Goal: Information Seeking & Learning: Check status

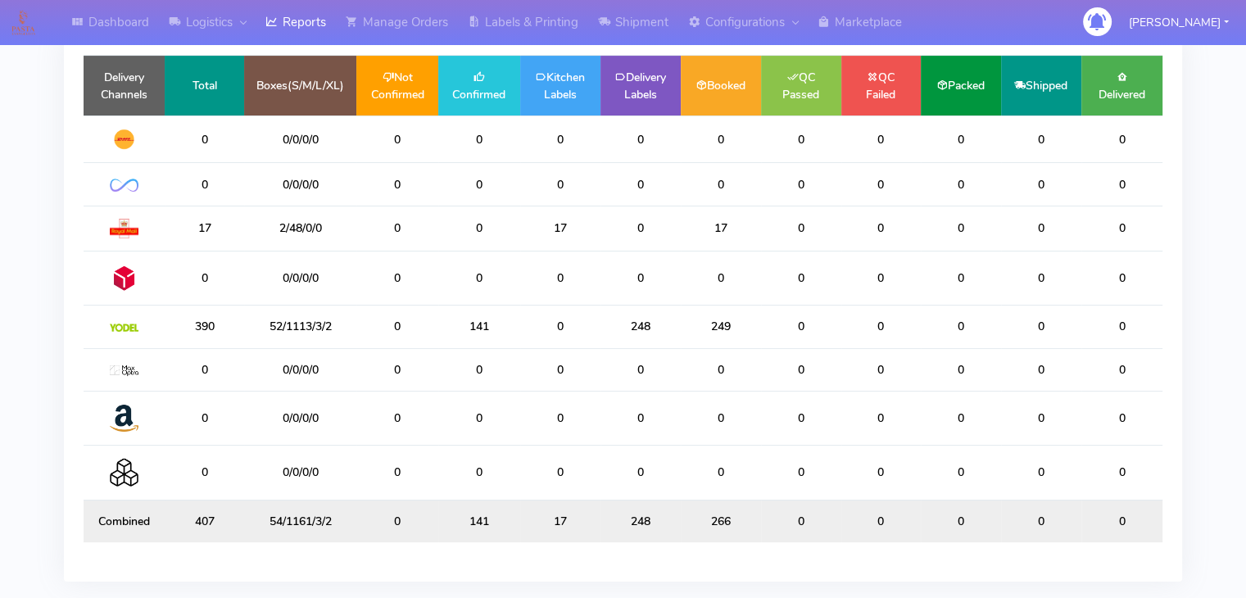
scroll to position [209, 0]
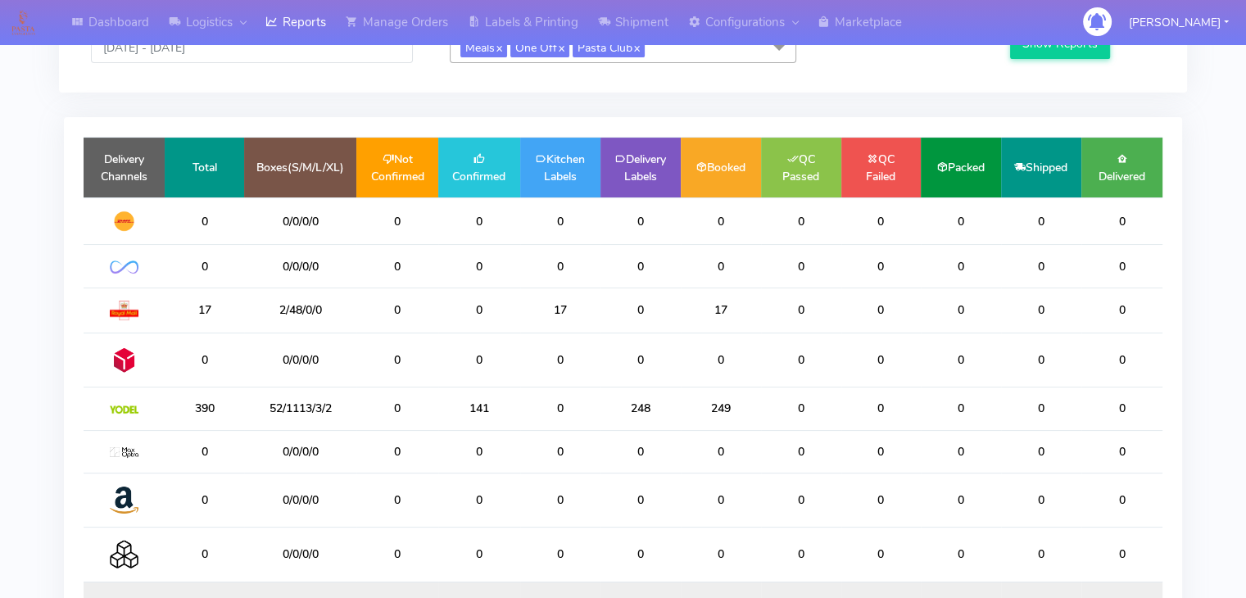
click at [352, 188] on td "Boxes(S/M/L/XL)" at bounding box center [300, 168] width 112 height 60
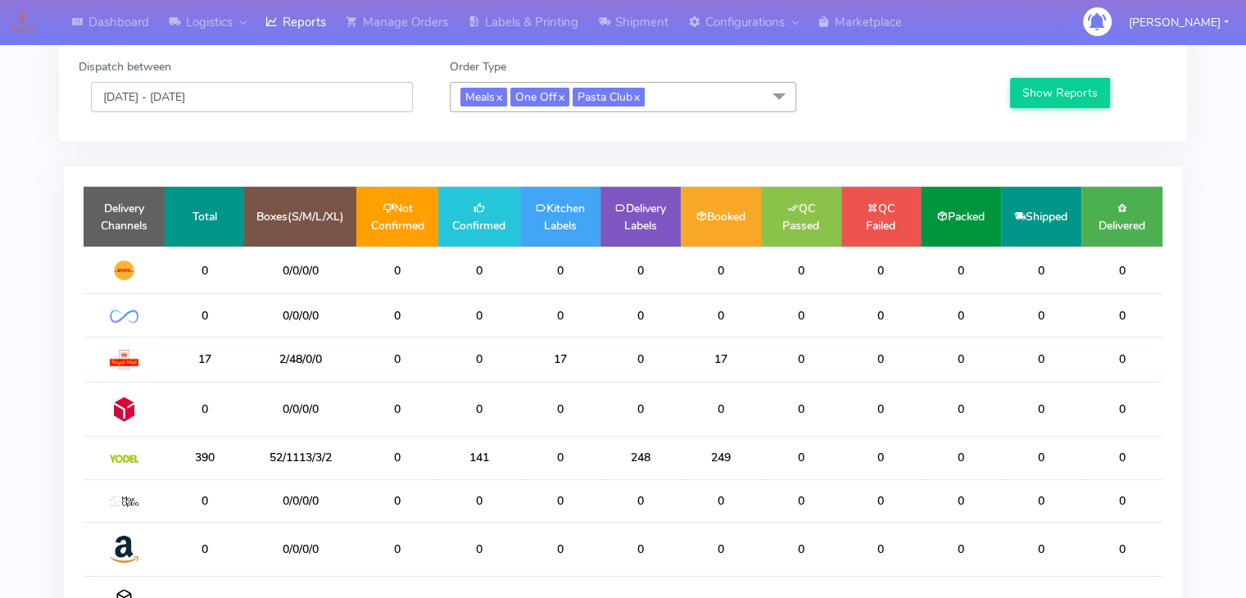
click at [224, 102] on input "[DATE] - [DATE]" at bounding box center [252, 97] width 322 height 30
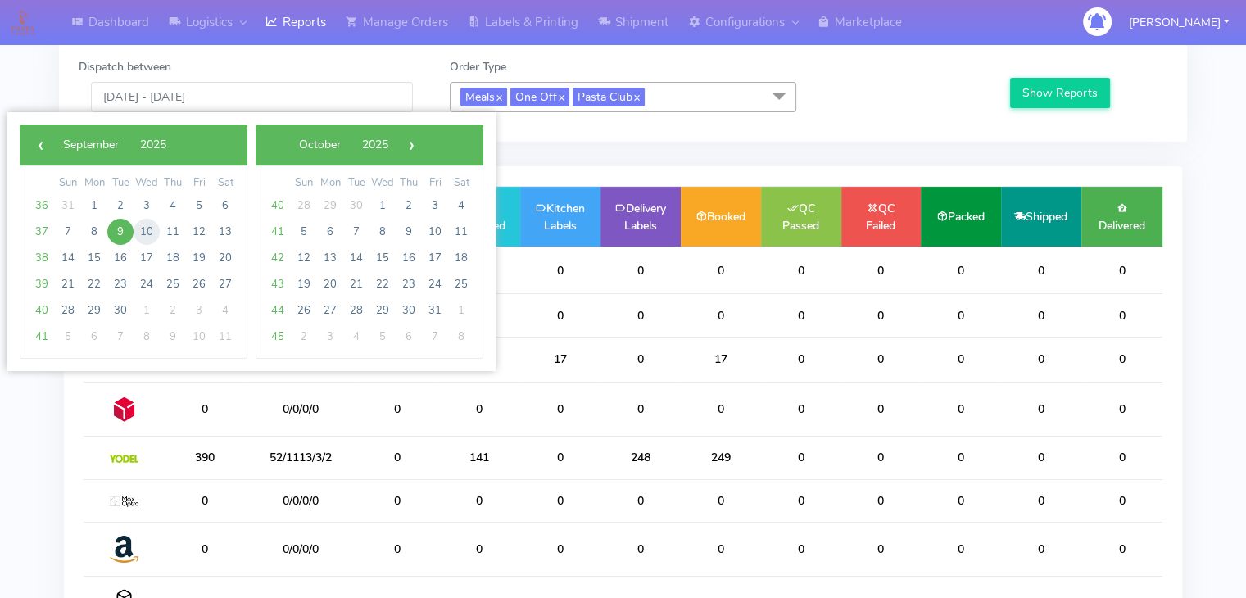
click at [144, 227] on span "10" at bounding box center [147, 232] width 26 height 26
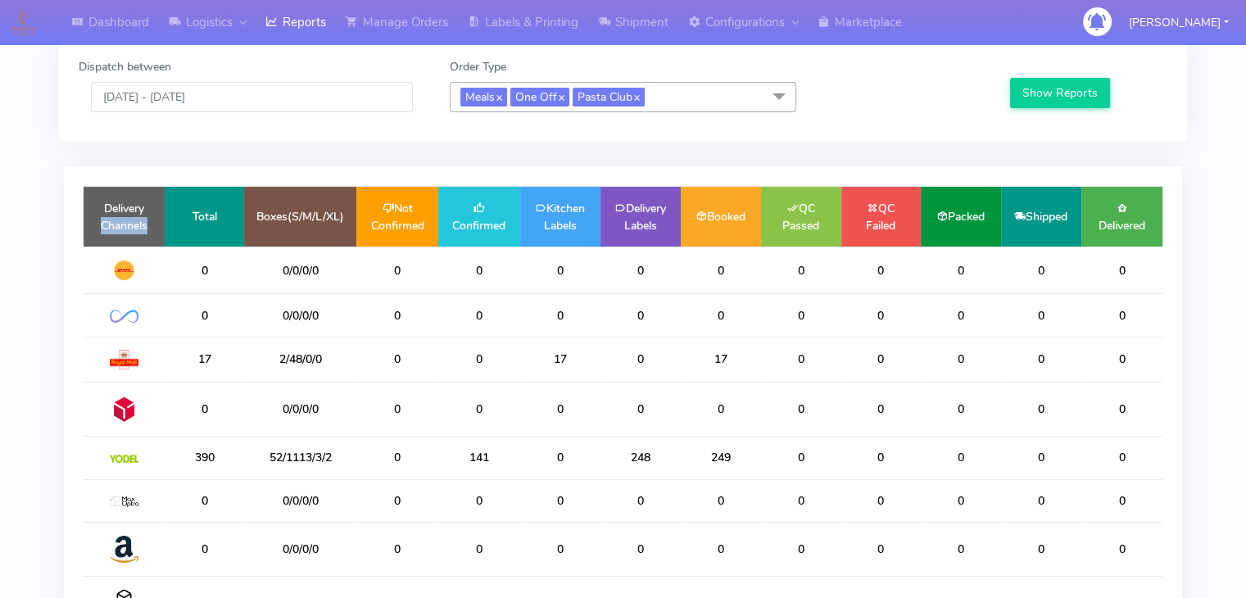
click at [144, 227] on td "Delivery Channels" at bounding box center [124, 217] width 81 height 60
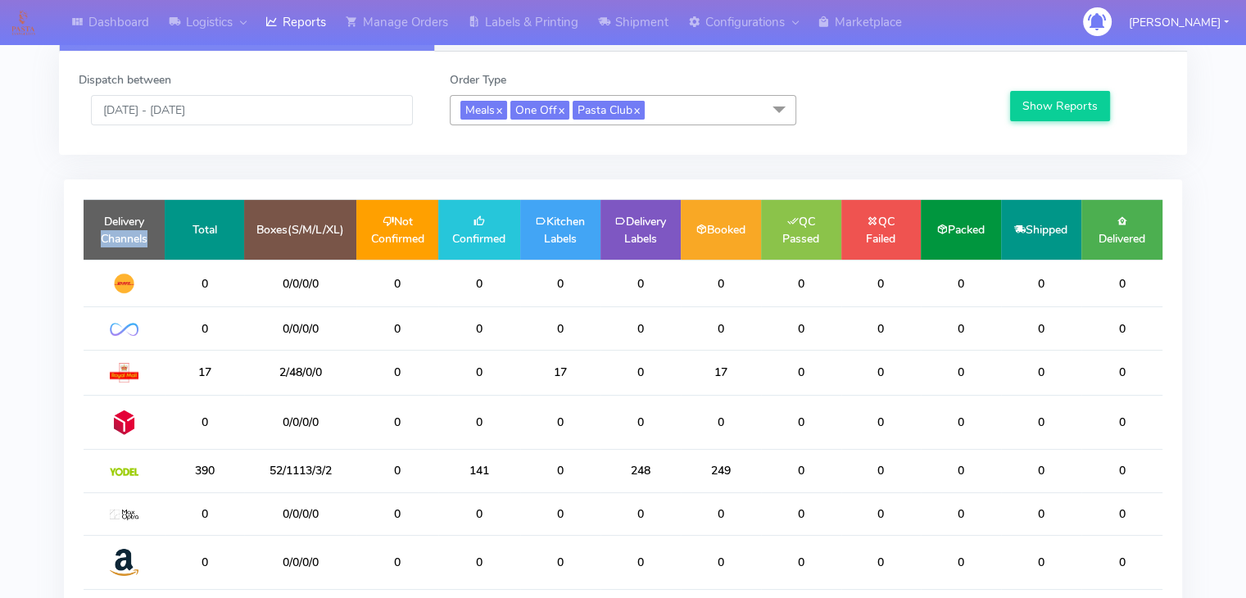
scroll to position [39, 0]
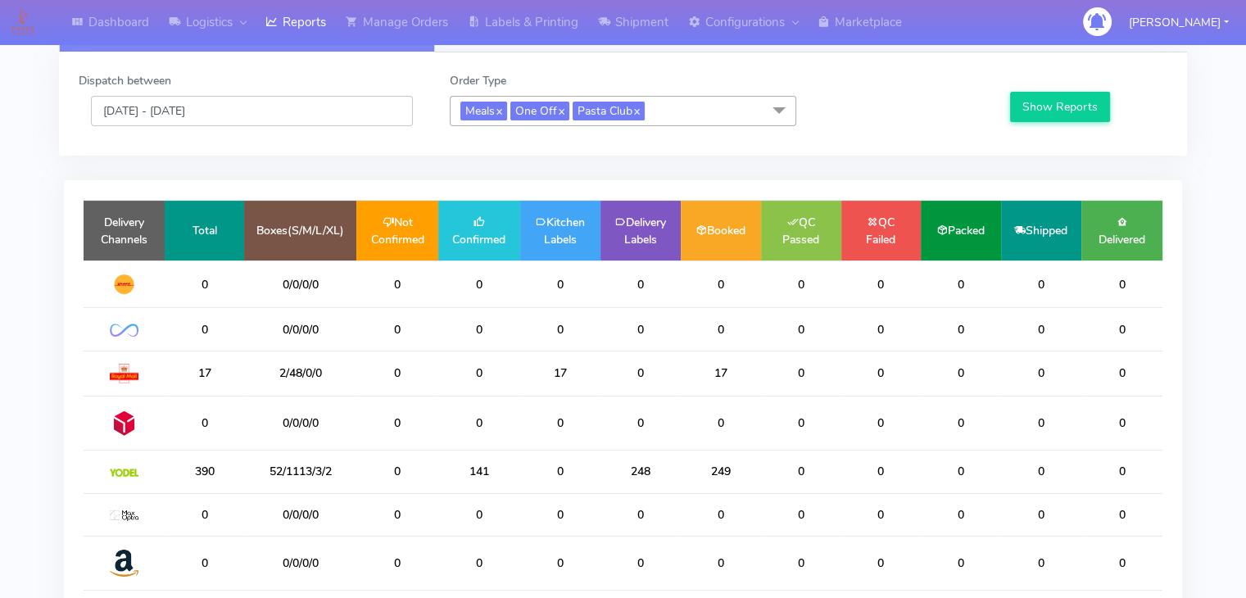
click at [232, 111] on input "[DATE] - [DATE]" at bounding box center [252, 111] width 322 height 30
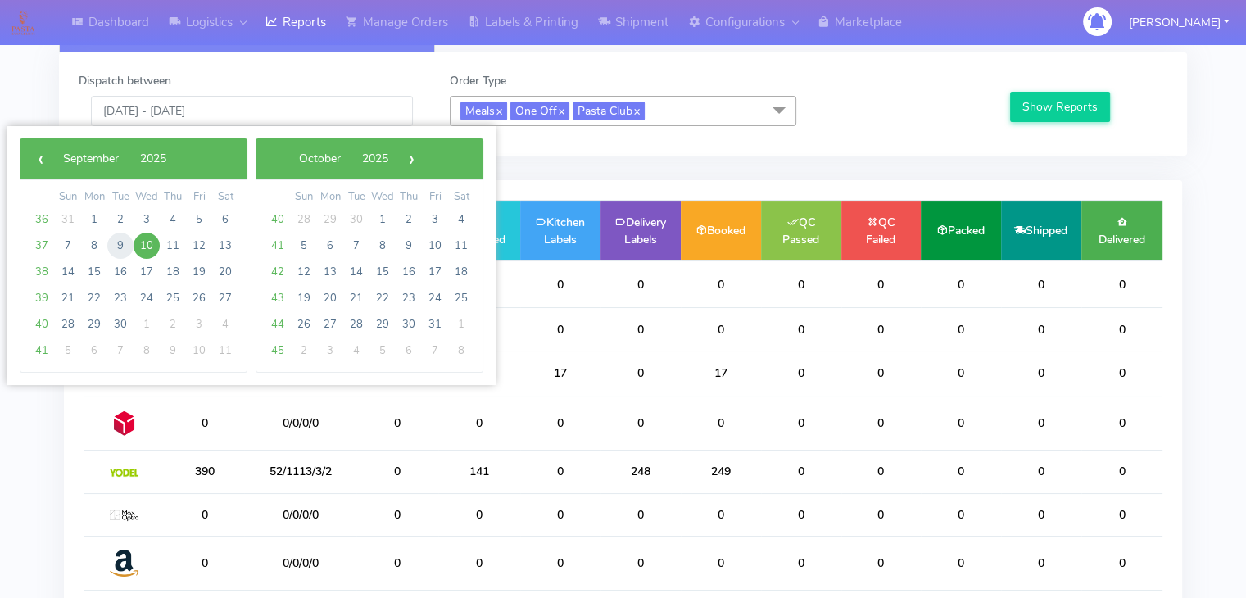
click at [116, 243] on span "9" at bounding box center [120, 246] width 26 height 26
type input "[DATE] - [DATE]"
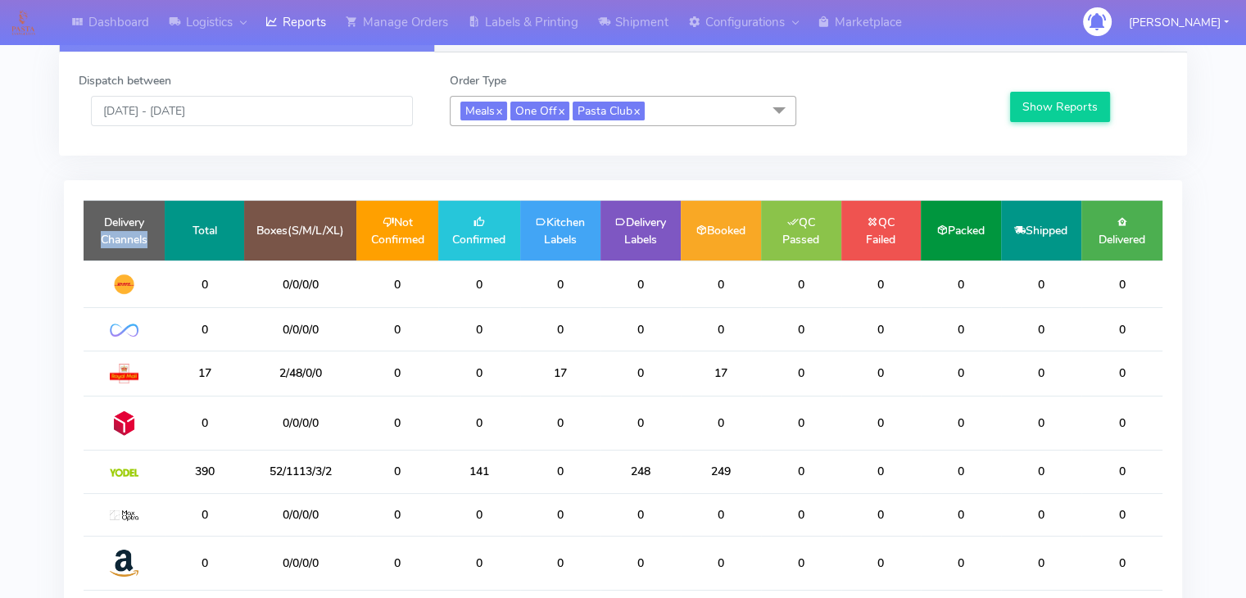
click at [116, 243] on td "Delivery Channels" at bounding box center [124, 231] width 81 height 60
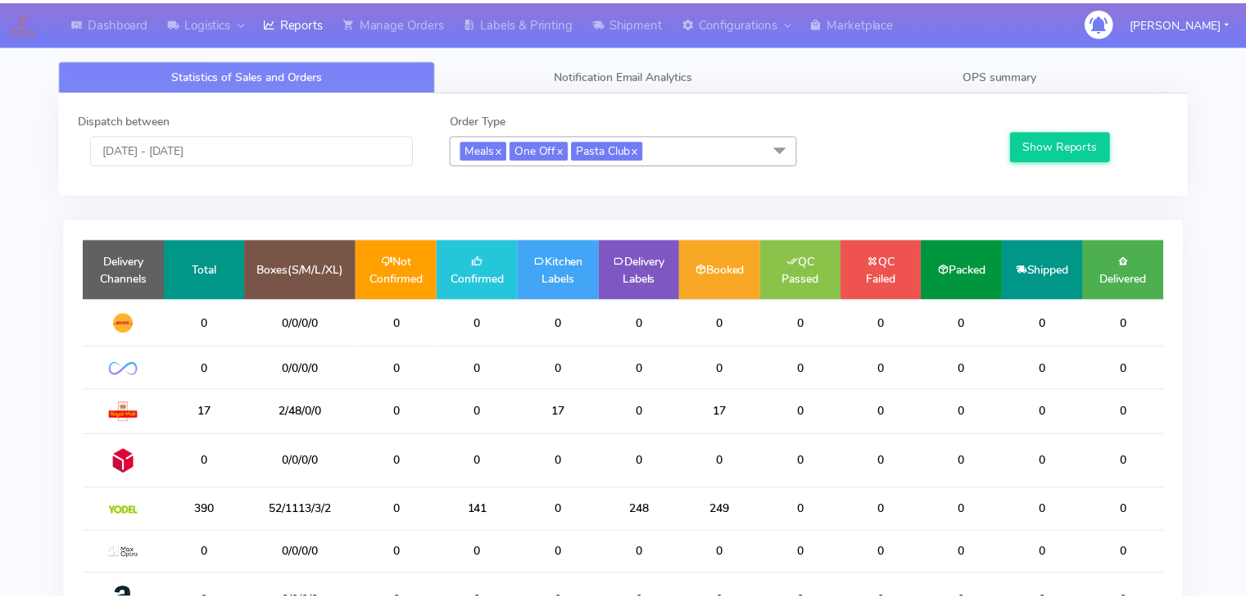
scroll to position [39, 0]
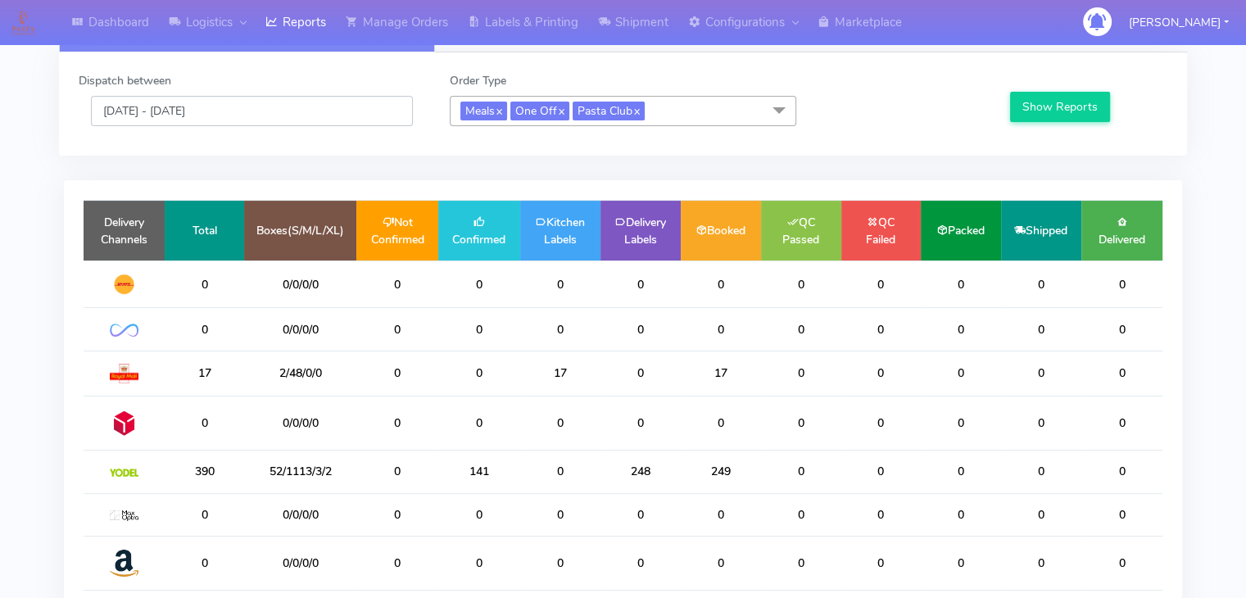
click at [236, 112] on input "[DATE] - [DATE]" at bounding box center [252, 111] width 322 height 30
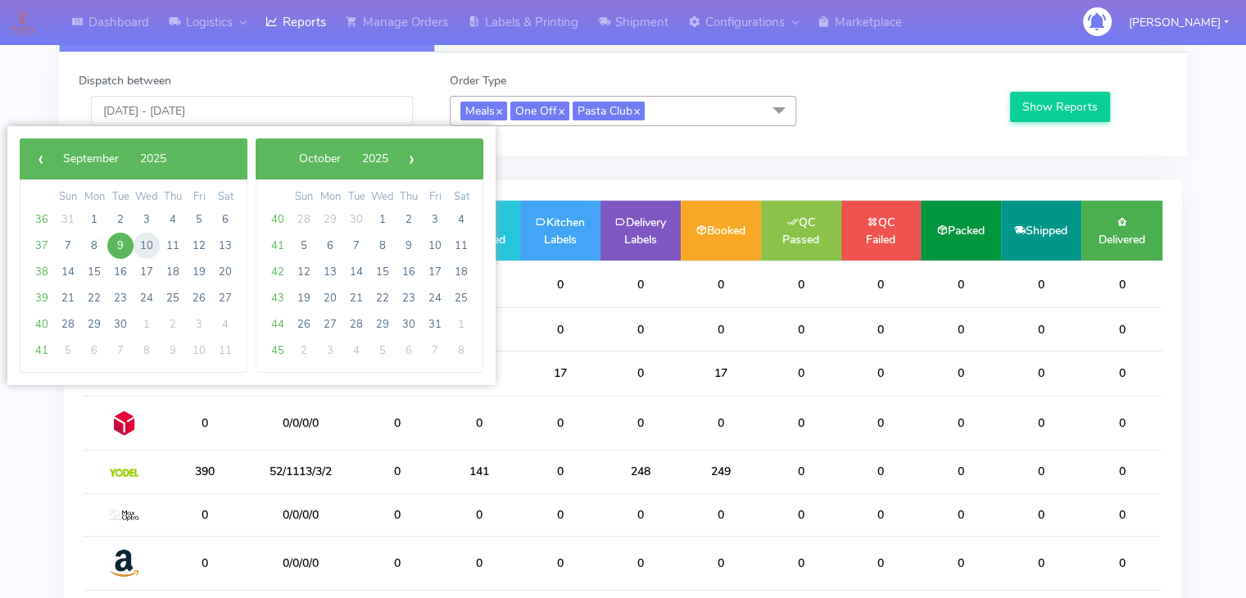
click at [144, 243] on span "10" at bounding box center [147, 246] width 26 height 26
type input "[DATE] - [DATE]"
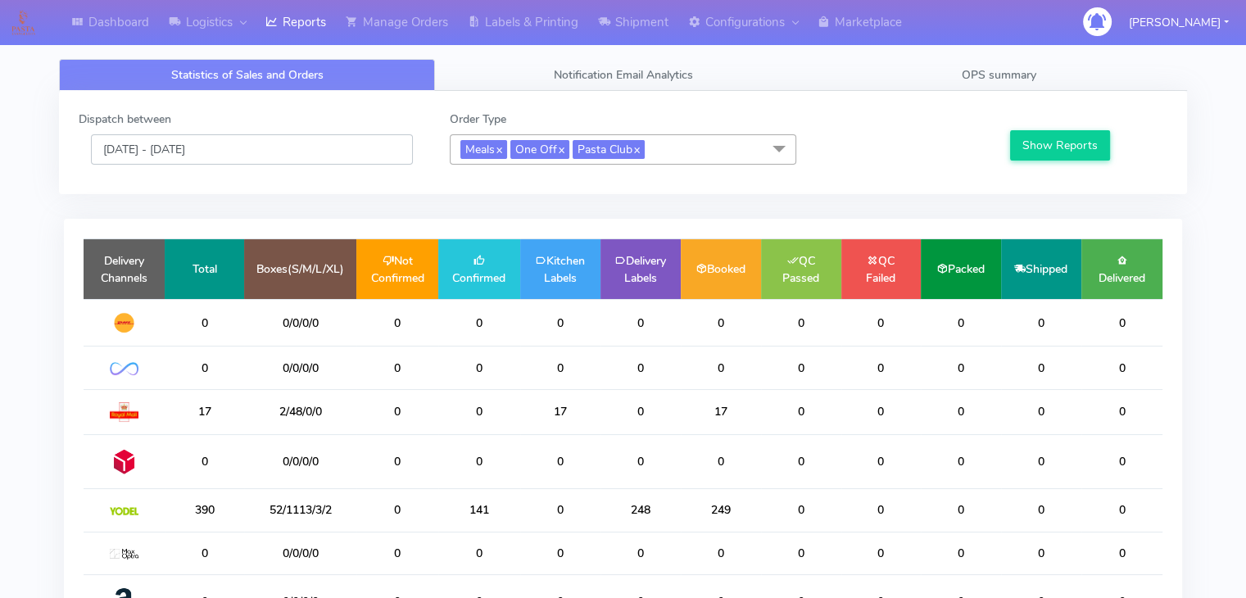
click at [240, 144] on input "[DATE] - [DATE]" at bounding box center [252, 149] width 322 height 30
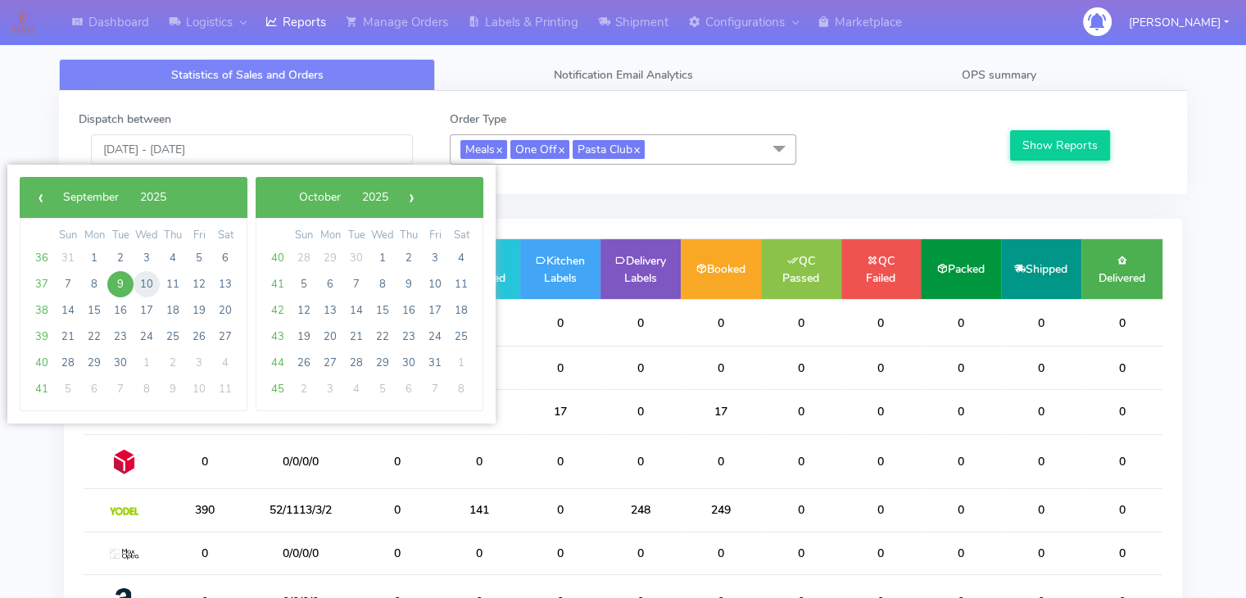
click at [140, 288] on span "10" at bounding box center [147, 284] width 26 height 26
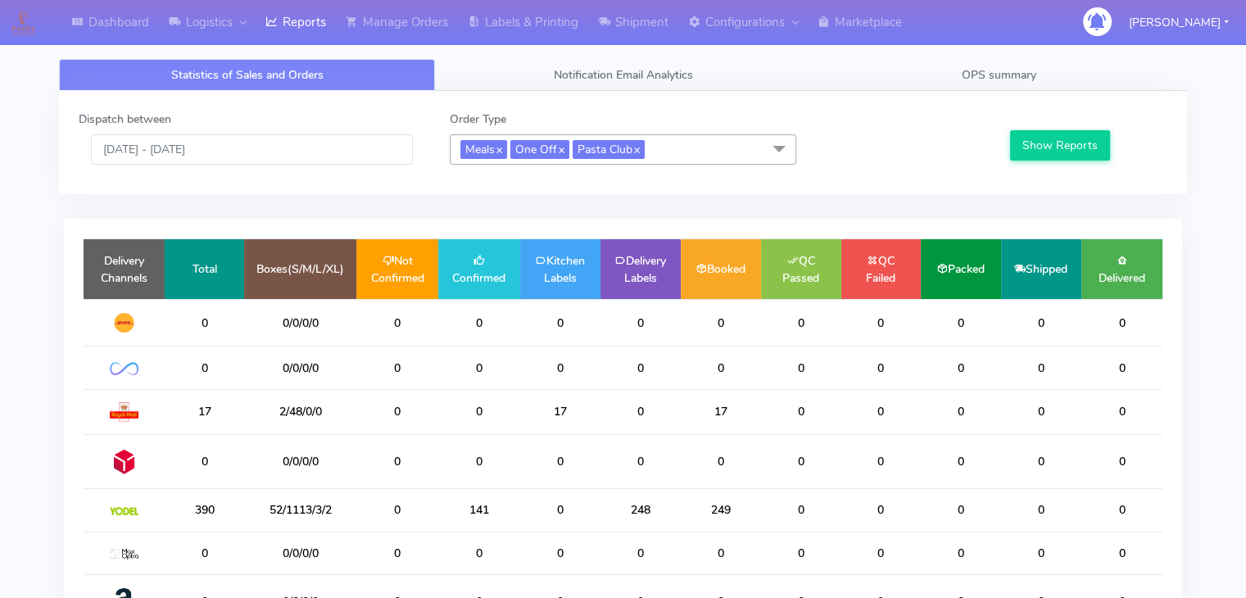
click at [148, 207] on div "Dispatch between 10/09/2025 - 10/09/2025 Order Type Meals x One Off x Pasta Clu…" at bounding box center [623, 440] width 1153 height 699
click at [1061, 150] on button "Show Reports" at bounding box center [1060, 145] width 101 height 30
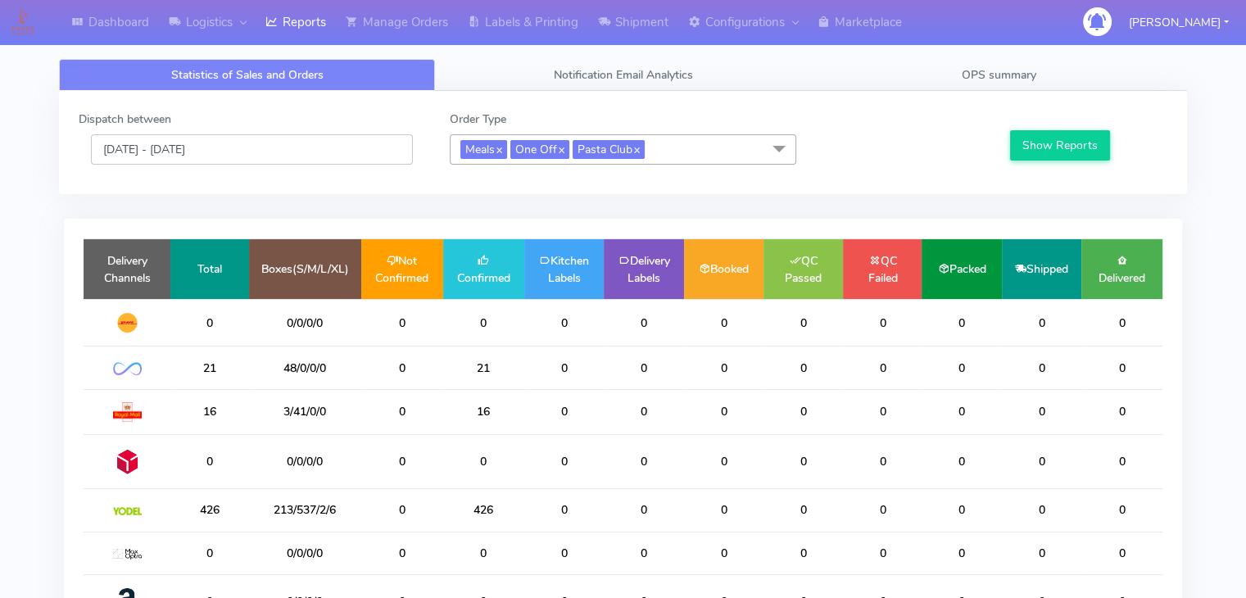
click at [247, 146] on input "[DATE] - [DATE]" at bounding box center [252, 149] width 322 height 30
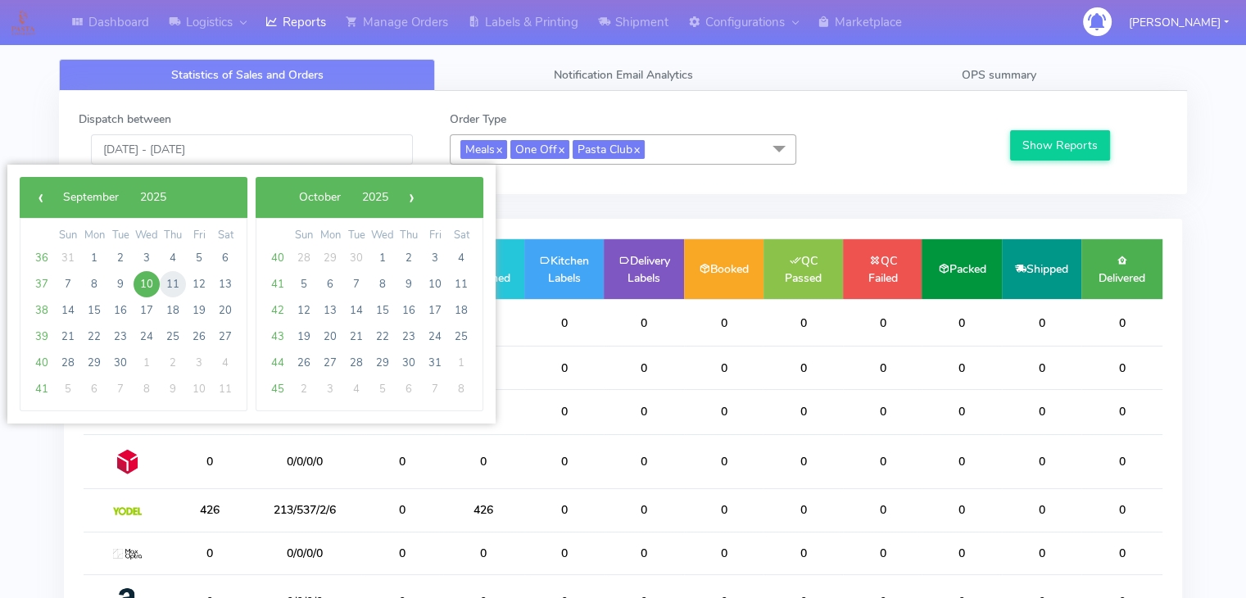
click at [168, 292] on span "11" at bounding box center [173, 284] width 26 height 26
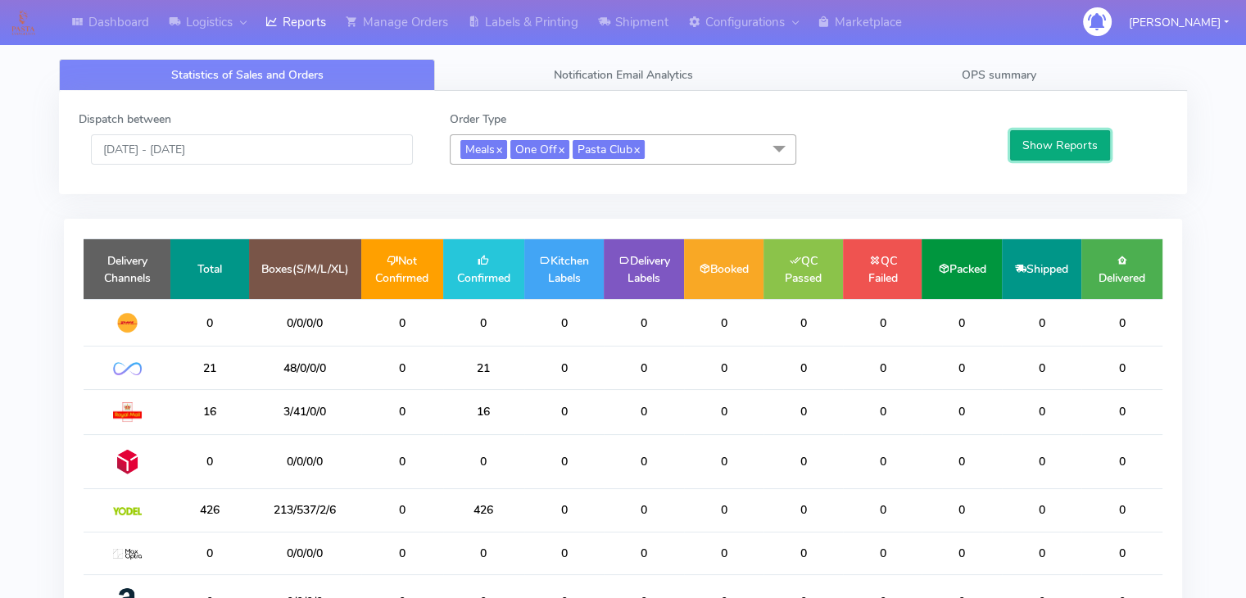
click at [1092, 148] on button "Show Reports" at bounding box center [1060, 145] width 101 height 30
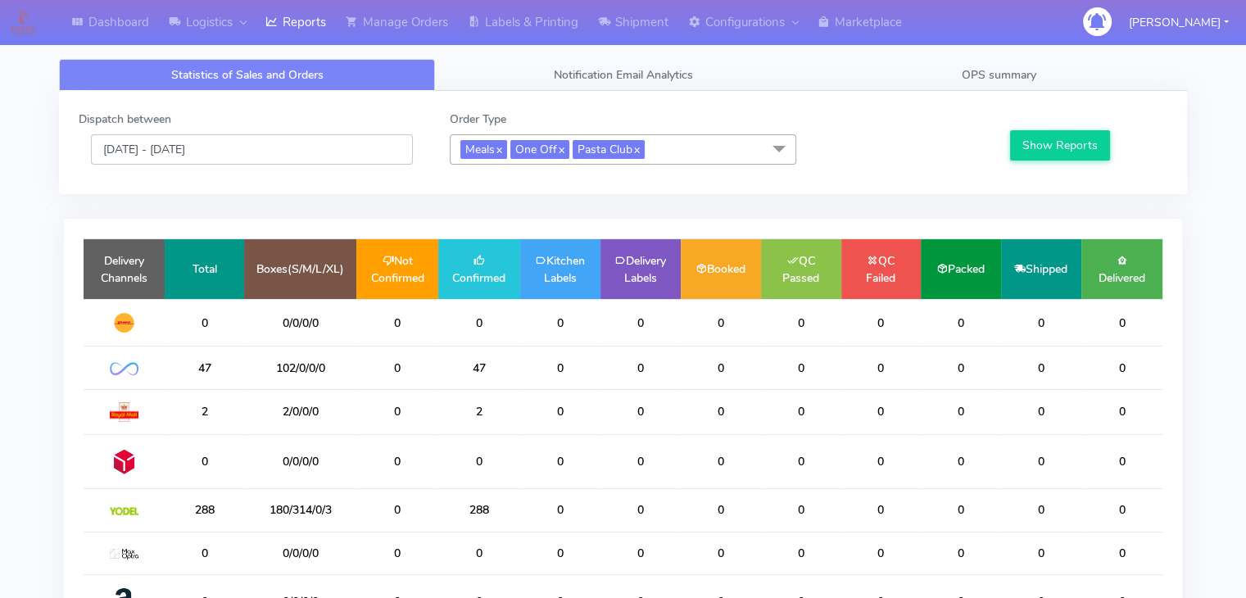
click at [292, 134] on input "11/09/2025 - 11/09/2025" at bounding box center [252, 149] width 322 height 30
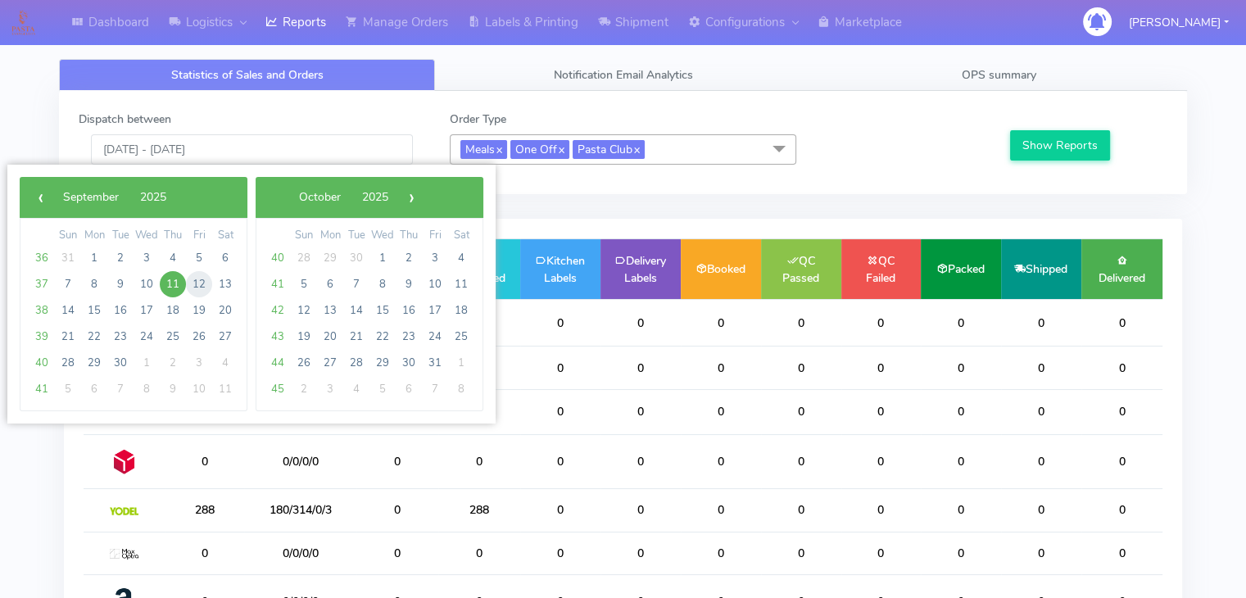
click at [197, 289] on span "12" at bounding box center [199, 284] width 26 height 26
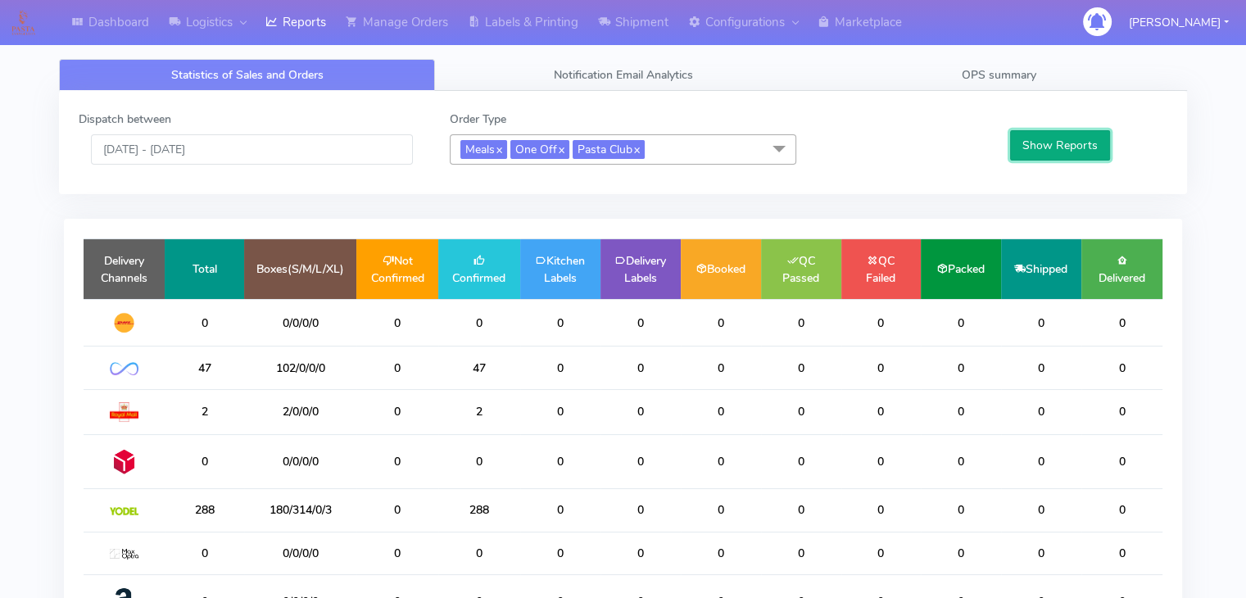
click at [1035, 153] on button "Show Reports" at bounding box center [1060, 145] width 101 height 30
click at [243, 147] on input "12/09/2025 - 12/09/2025" at bounding box center [252, 149] width 322 height 30
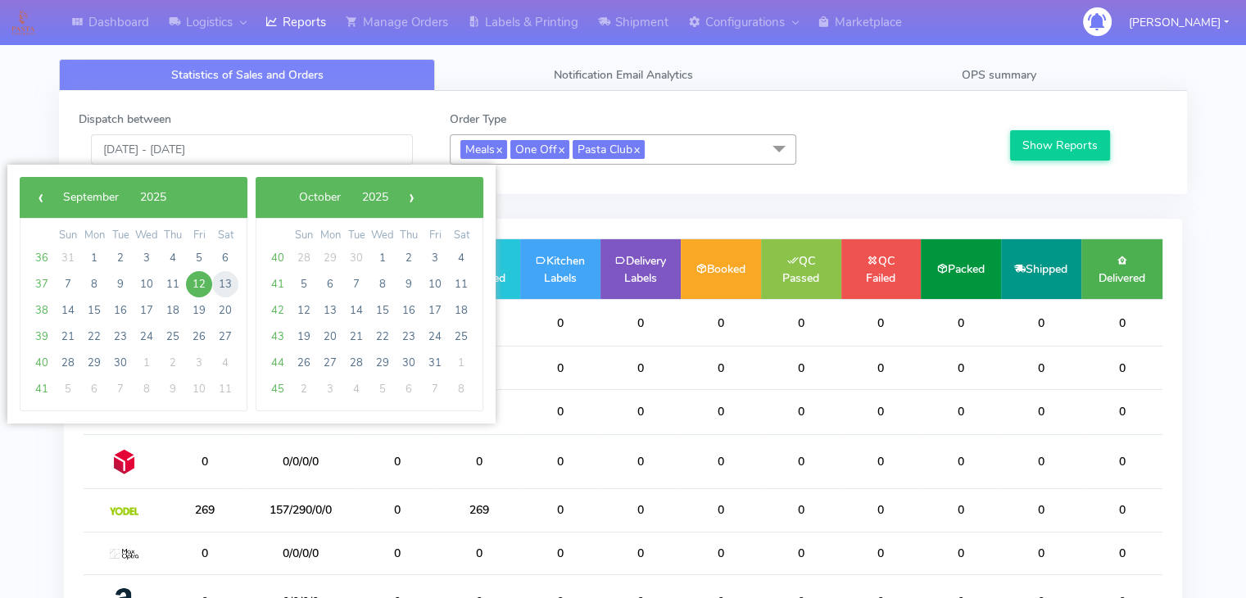
click at [225, 288] on span "13" at bounding box center [225, 284] width 26 height 26
type input "13/09/2025 - 13/09/2025"
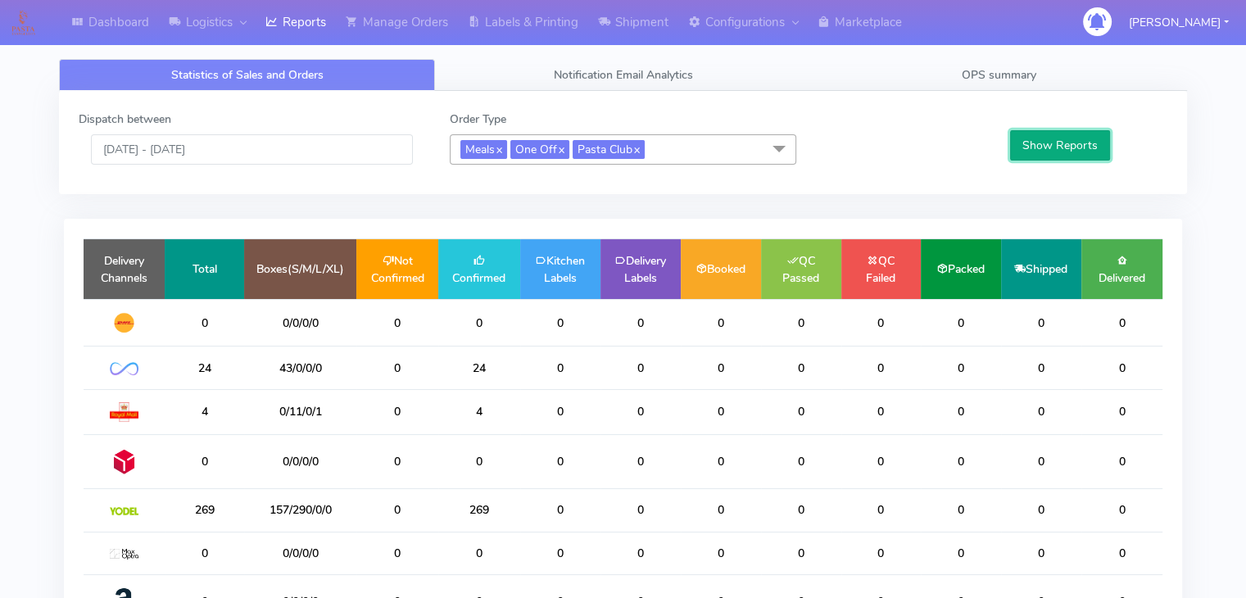
click at [1039, 152] on button "Show Reports" at bounding box center [1060, 145] width 101 height 30
click at [983, 75] on span "OPS summary" at bounding box center [999, 75] width 75 height 16
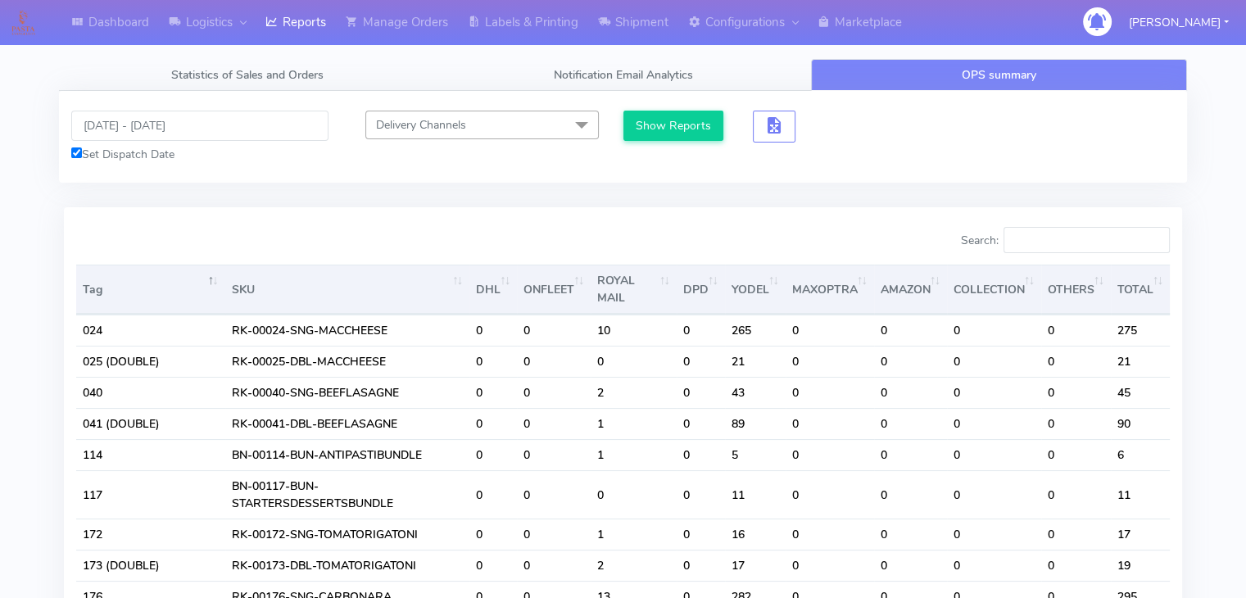
click at [940, 73] on link "OPS summary" at bounding box center [999, 75] width 376 height 32
click at [1049, 80] on link "OPS summary" at bounding box center [999, 75] width 376 height 32
click at [964, 85] on link "OPS summary" at bounding box center [999, 75] width 376 height 32
click at [944, 69] on link "OPS summary" at bounding box center [999, 75] width 376 height 32
click at [580, 122] on span at bounding box center [581, 126] width 33 height 31
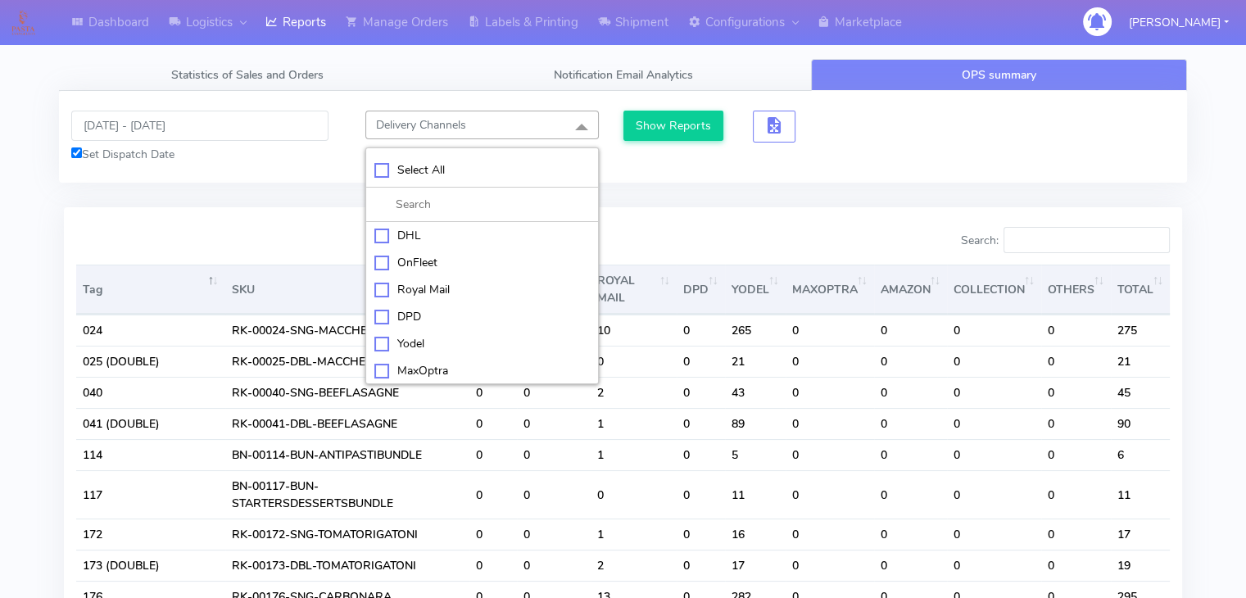
click at [378, 165] on div "Select All" at bounding box center [482, 169] width 215 height 17
checkbox input "true"
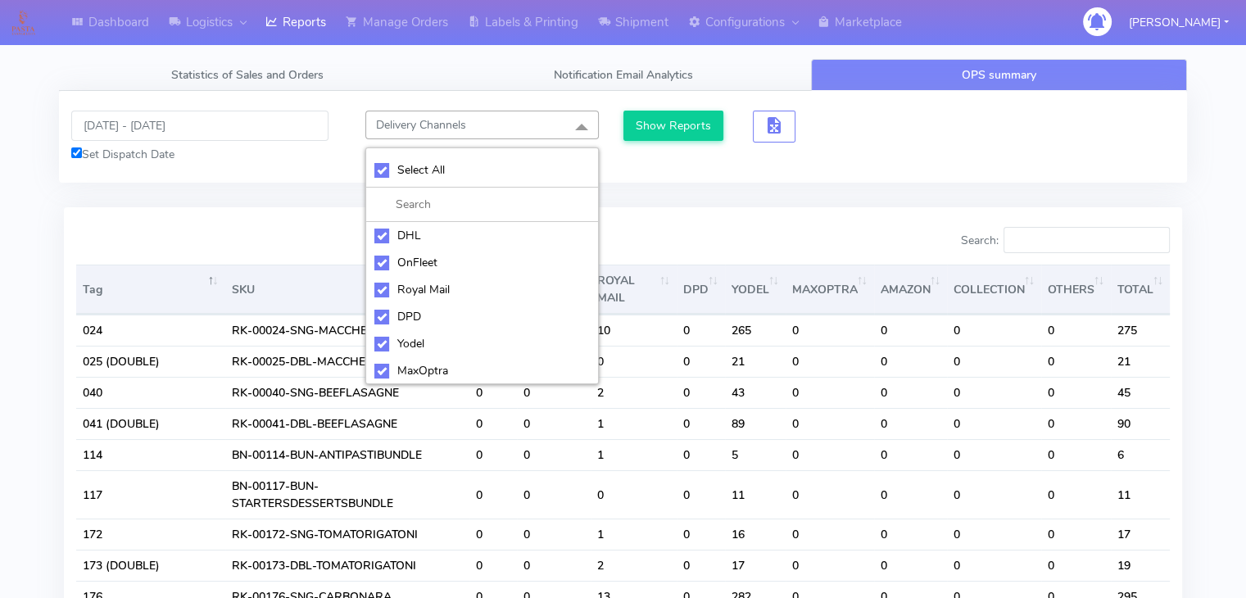
checkbox input "true"
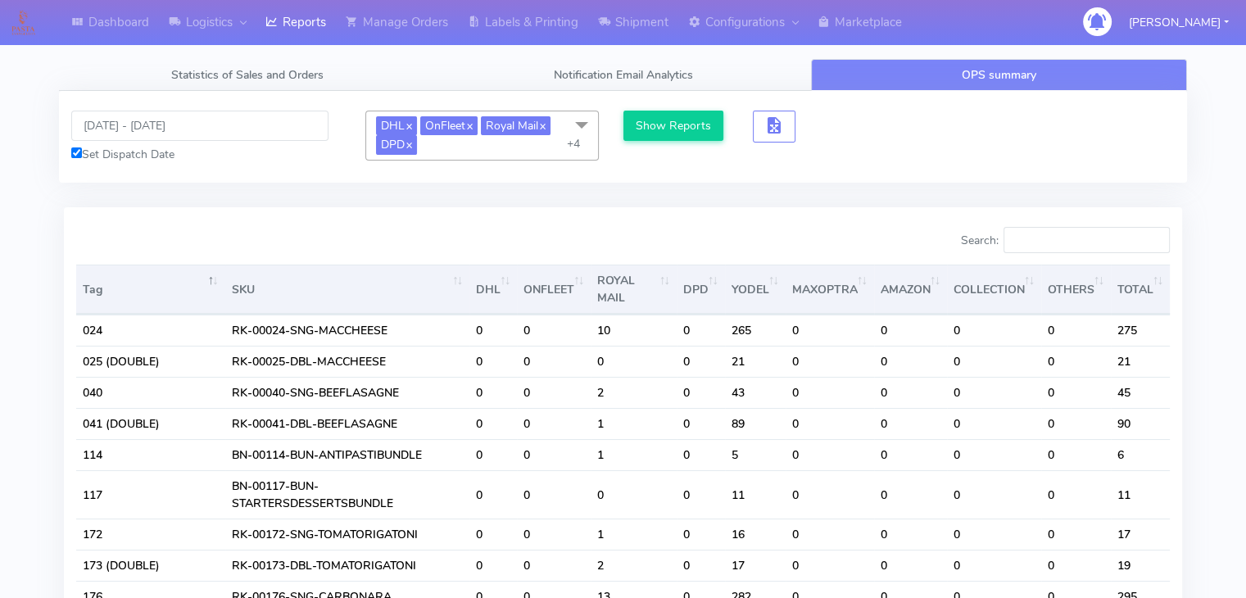
click at [788, 165] on div "09/09/2025 - 09/09/2025 Set Dispatch Date DHL x OnFleet x Royal Mail x DPD x Yo…" at bounding box center [623, 137] width 1128 height 92
click at [994, 66] on link "OPS summary" at bounding box center [999, 75] width 376 height 32
click at [605, 70] on span "Notification Email Analytics" at bounding box center [623, 75] width 139 height 16
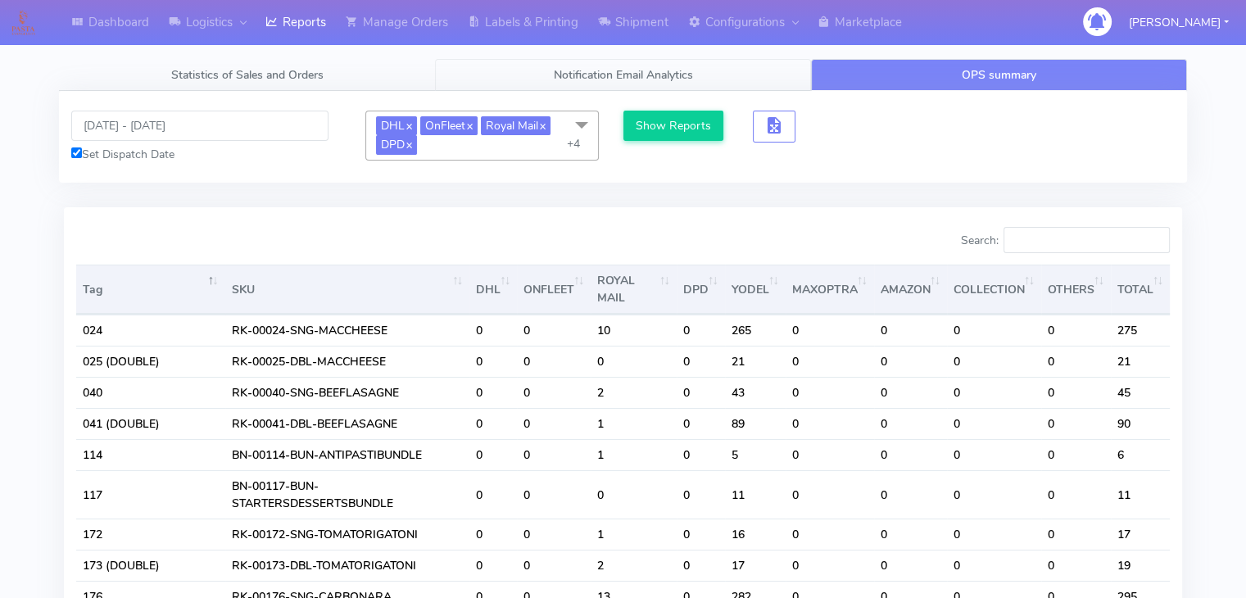
scroll to position [395, 547]
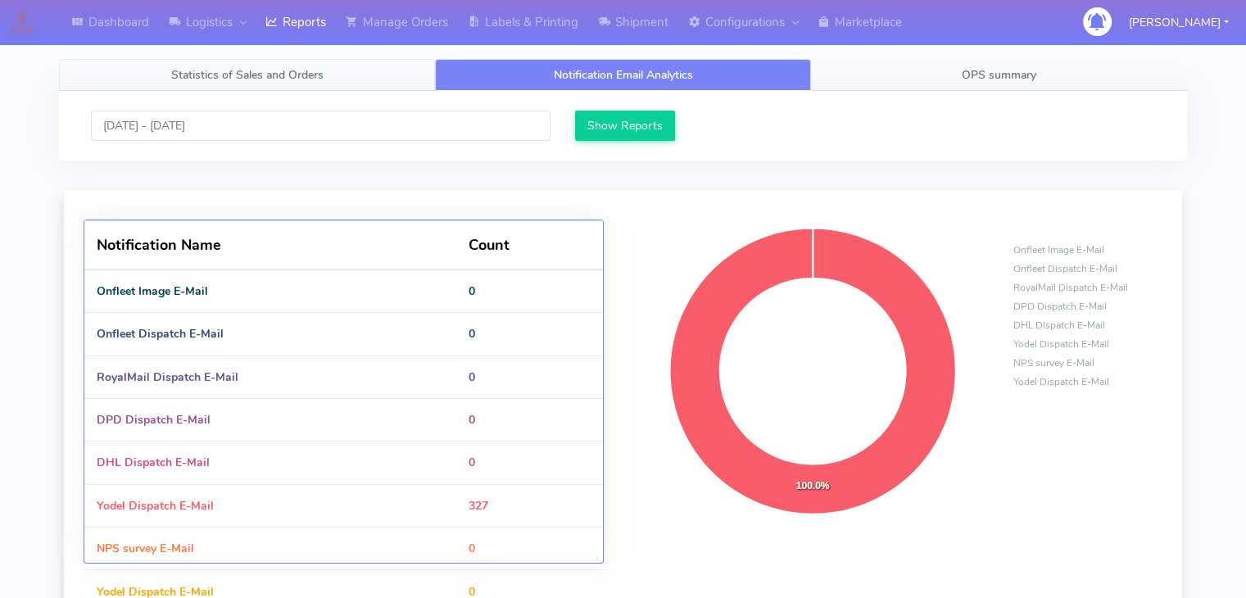
click at [320, 67] on span "Statistics of Sales and Orders" at bounding box center [247, 75] width 152 height 16
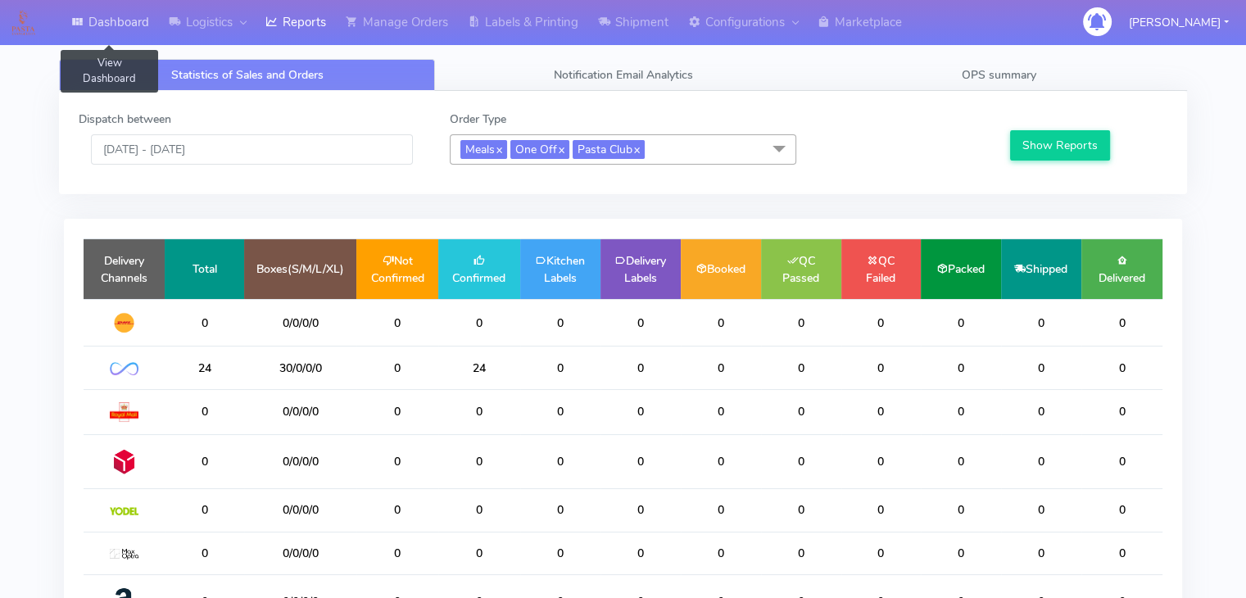
click at [124, 22] on link "Dashboard" at bounding box center [110, 22] width 98 height 45
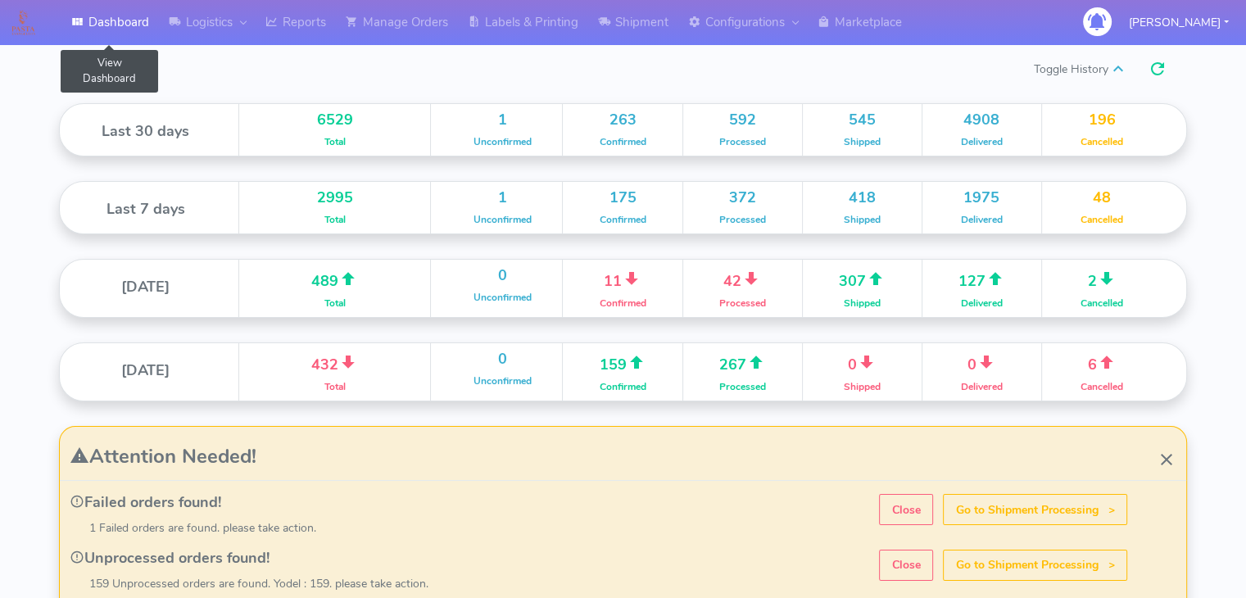
scroll to position [290, 564]
click at [207, 23] on link "Logistics" at bounding box center [207, 22] width 97 height 45
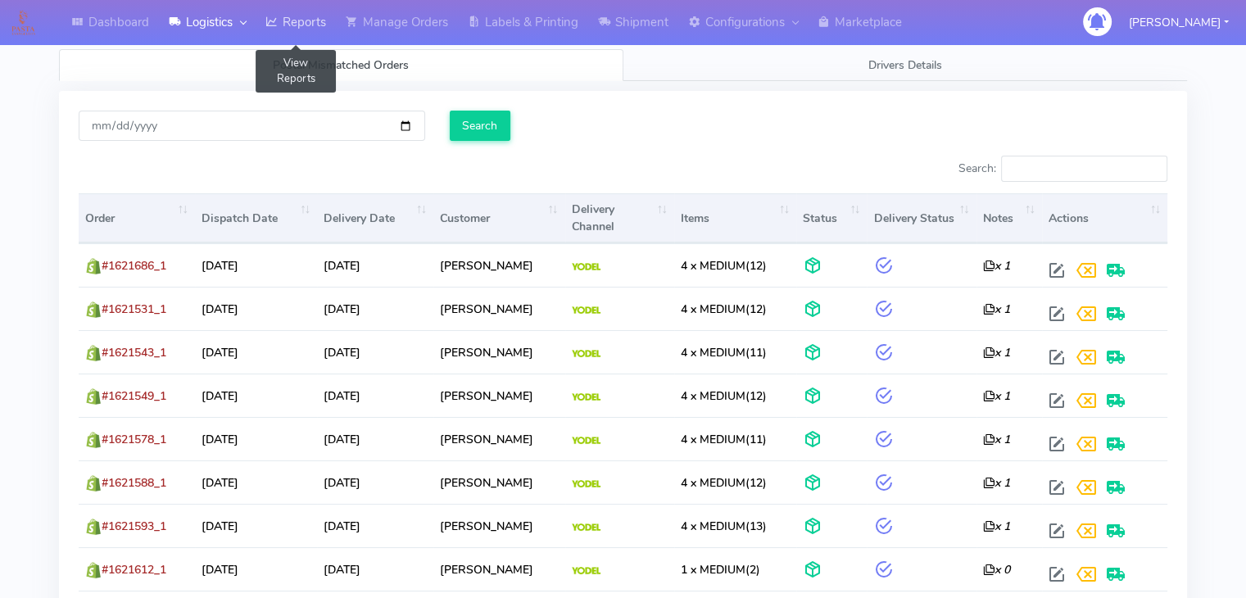
click at [295, 21] on link "Reports" at bounding box center [296, 22] width 80 height 45
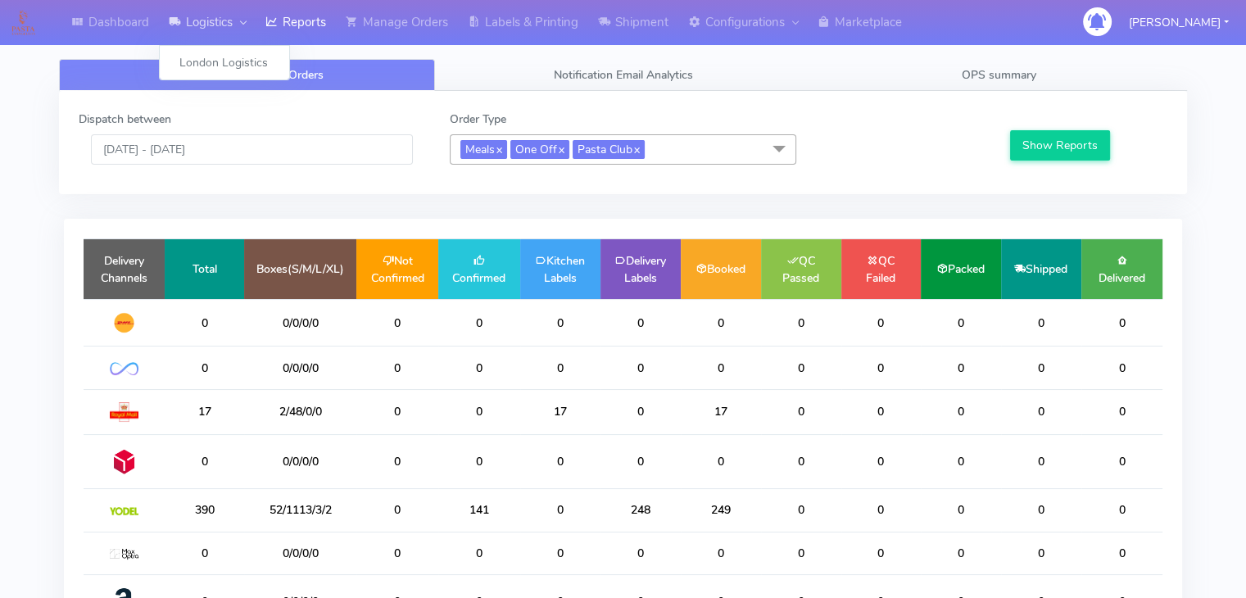
click at [213, 28] on link "Logistics" at bounding box center [207, 22] width 97 height 45
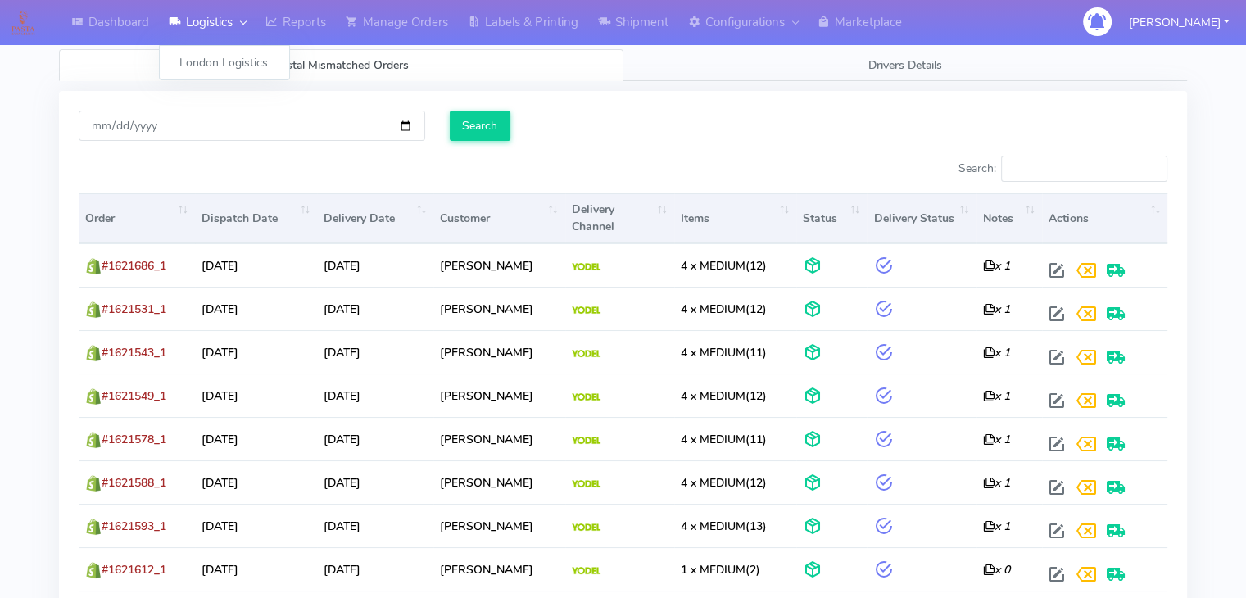
click at [211, 17] on link "Logistics" at bounding box center [207, 22] width 97 height 45
click at [243, 117] on input "2025-09-09" at bounding box center [252, 126] width 347 height 30
click at [310, 17] on link "Reports" at bounding box center [296, 22] width 80 height 45
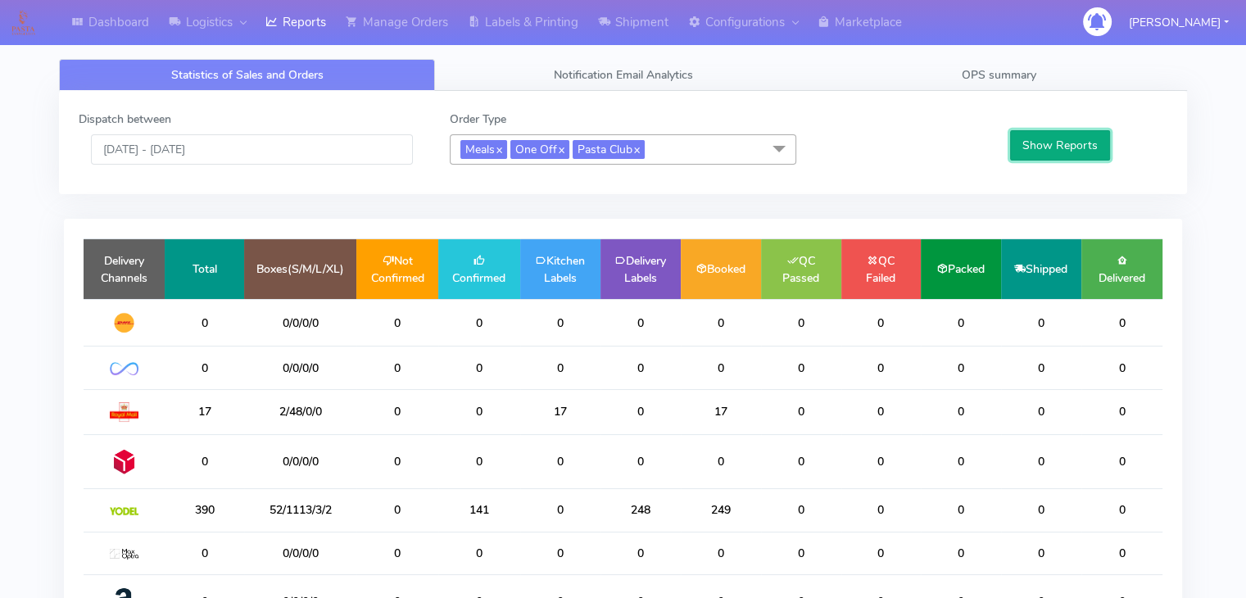
click at [1069, 149] on button "Show Reports" at bounding box center [1060, 145] width 101 height 30
click at [193, 157] on input "[DATE] - [DATE]" at bounding box center [252, 149] width 322 height 30
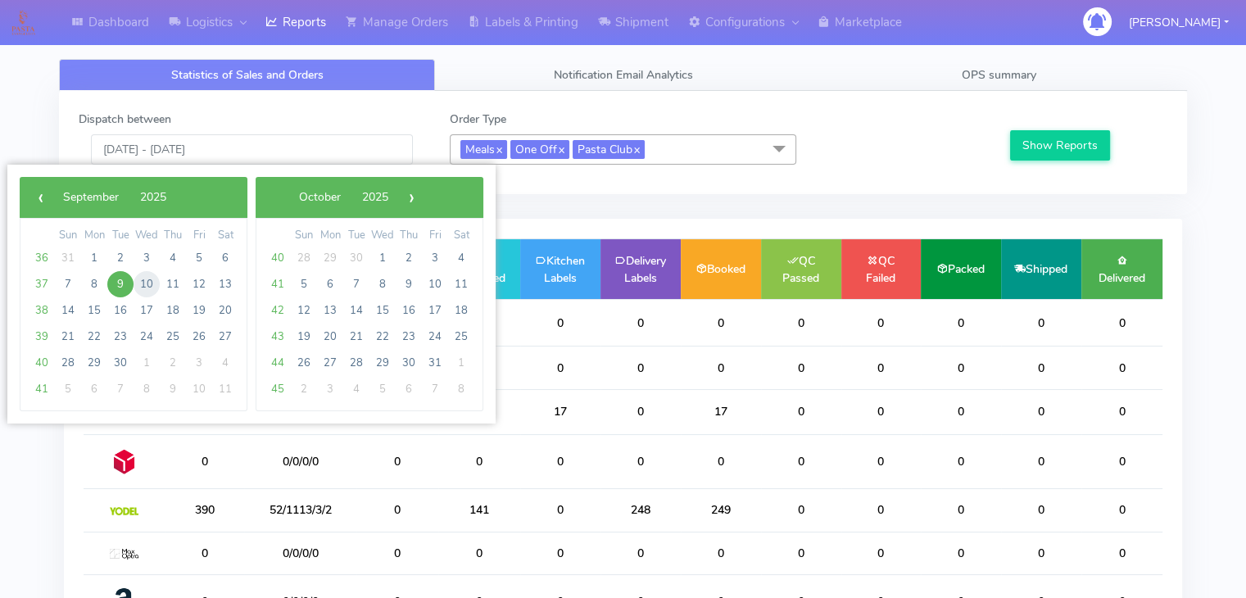
click at [146, 279] on span "10" at bounding box center [147, 284] width 26 height 26
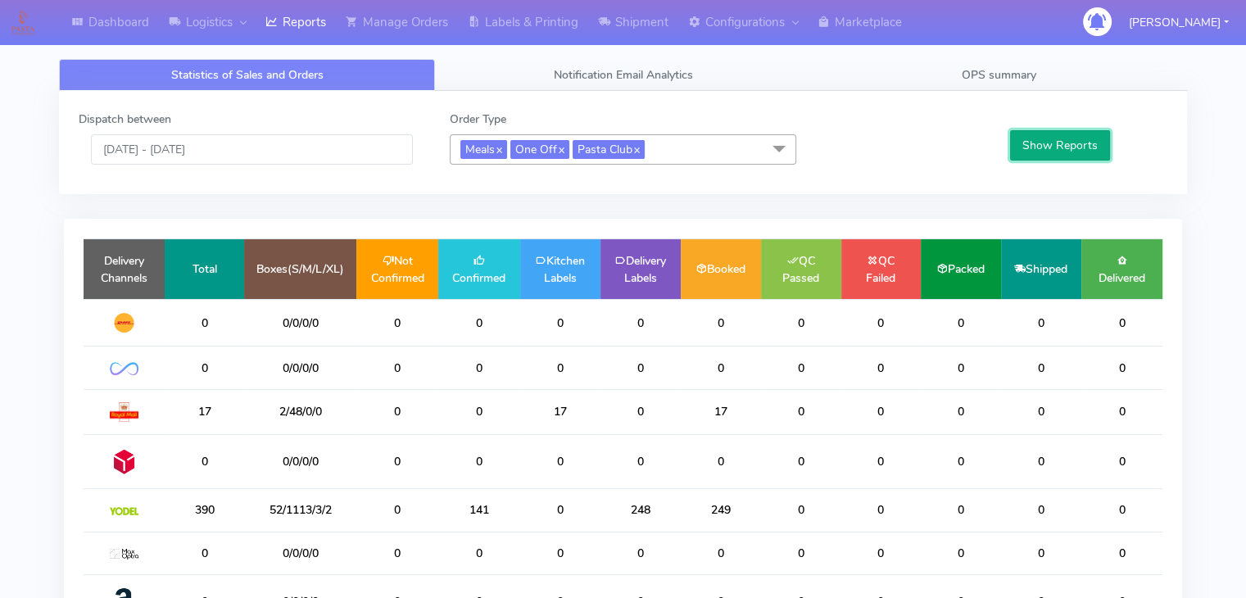
click at [1055, 142] on button "Show Reports" at bounding box center [1060, 145] width 101 height 30
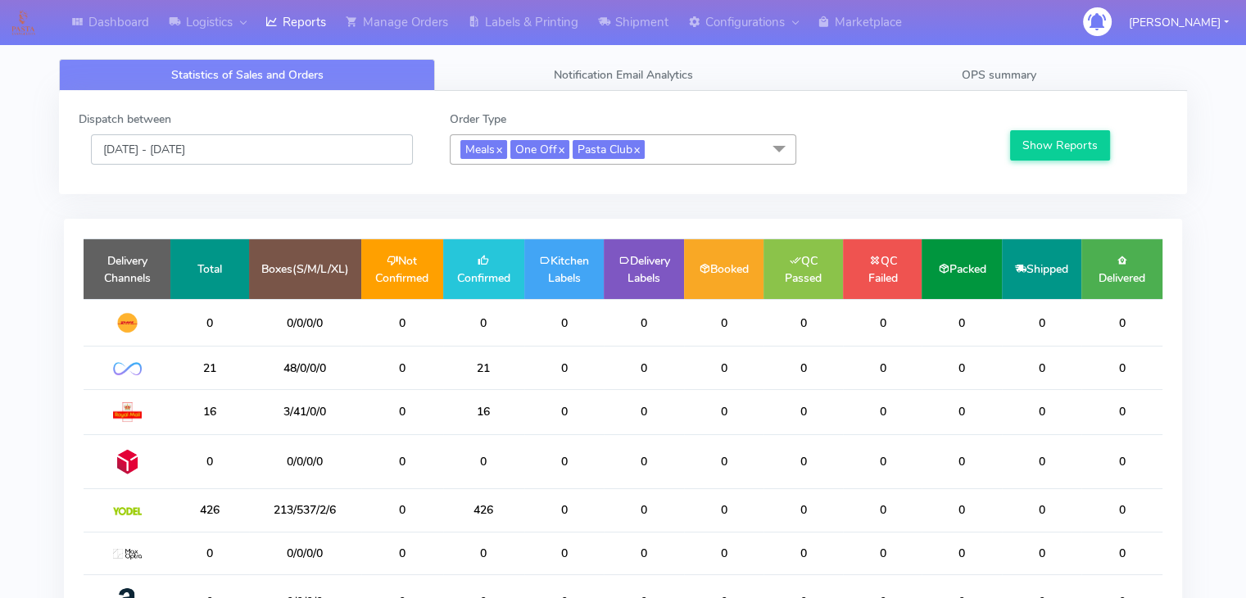
click at [232, 145] on input "[DATE] - [DATE]" at bounding box center [252, 149] width 322 height 30
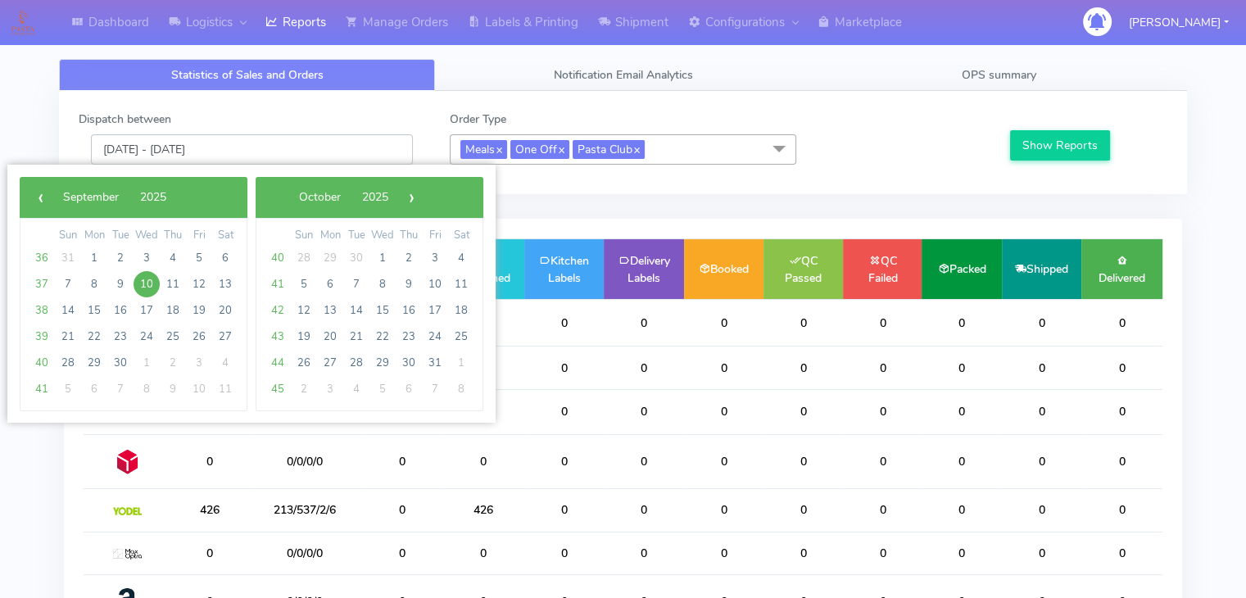
click at [232, 145] on input "[DATE] - [DATE]" at bounding box center [252, 149] width 322 height 30
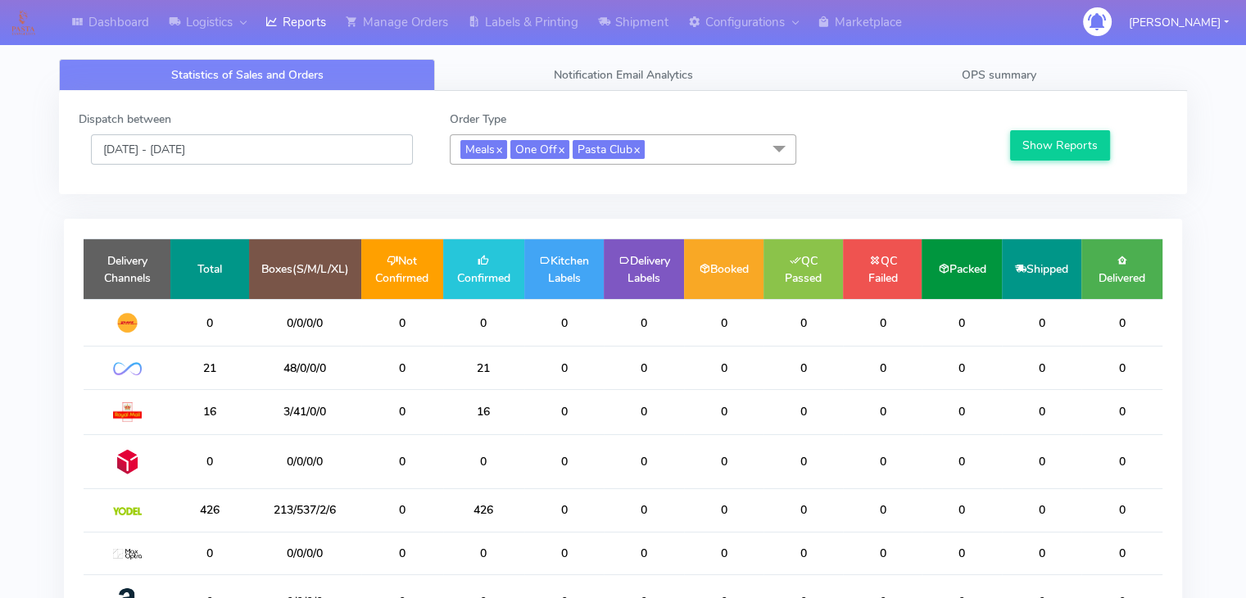
click at [232, 148] on input "[DATE] - [DATE]" at bounding box center [252, 149] width 322 height 30
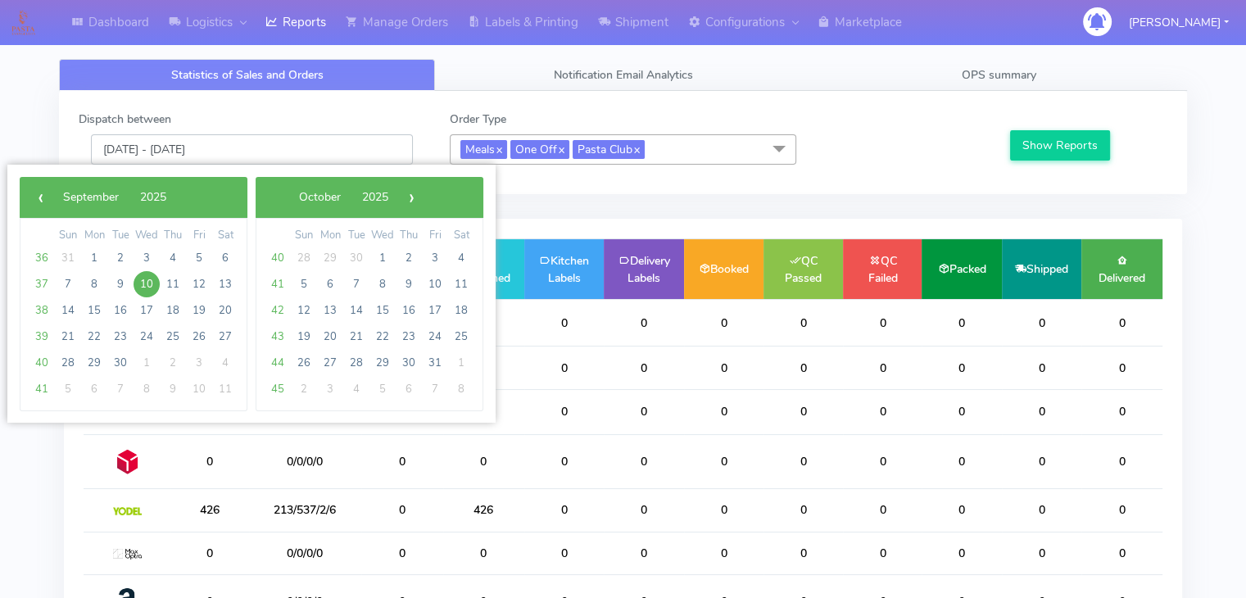
click at [232, 148] on input "[DATE] - [DATE]" at bounding box center [252, 149] width 322 height 30
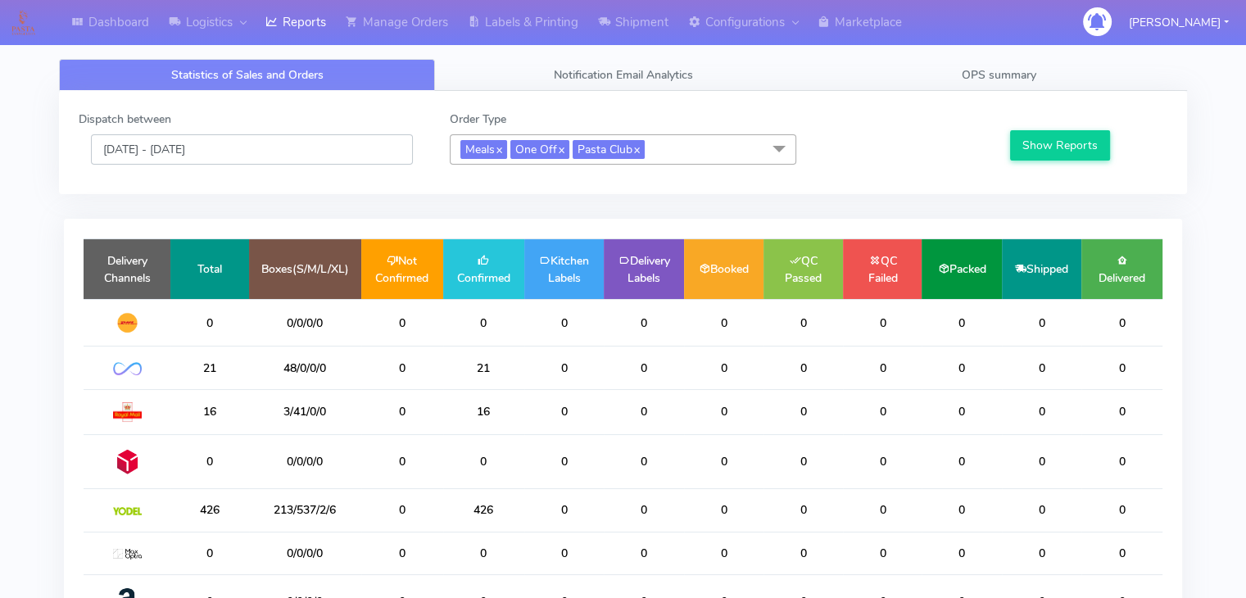
click at [232, 149] on input "[DATE] - [DATE]" at bounding box center [252, 149] width 322 height 30
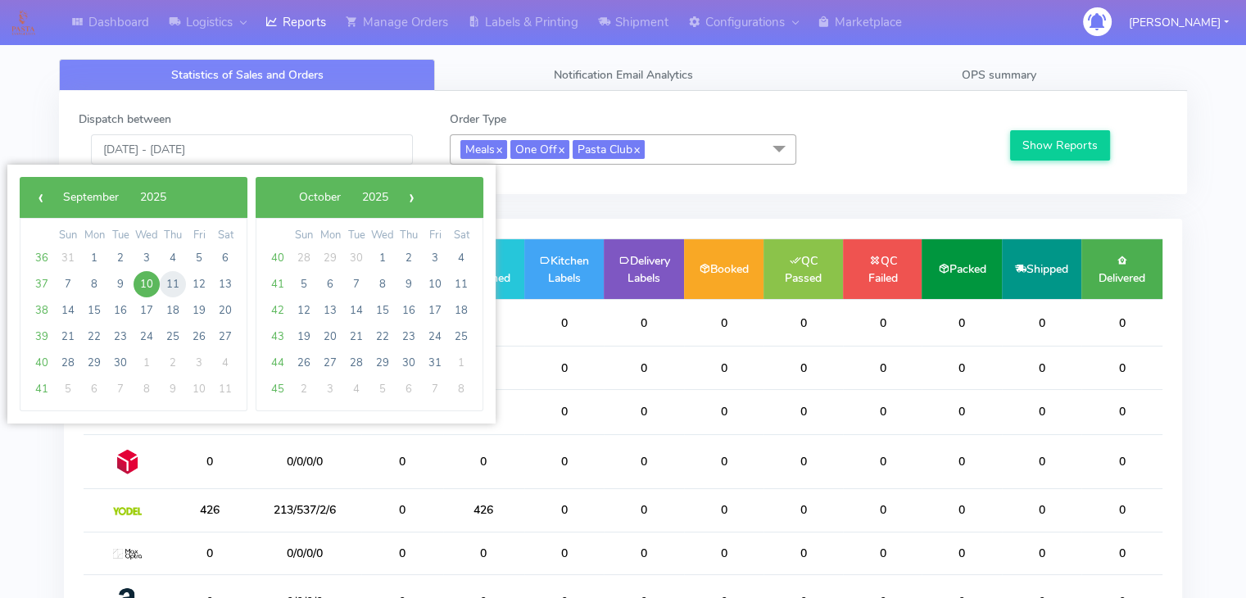
click at [170, 286] on span "11" at bounding box center [173, 284] width 26 height 26
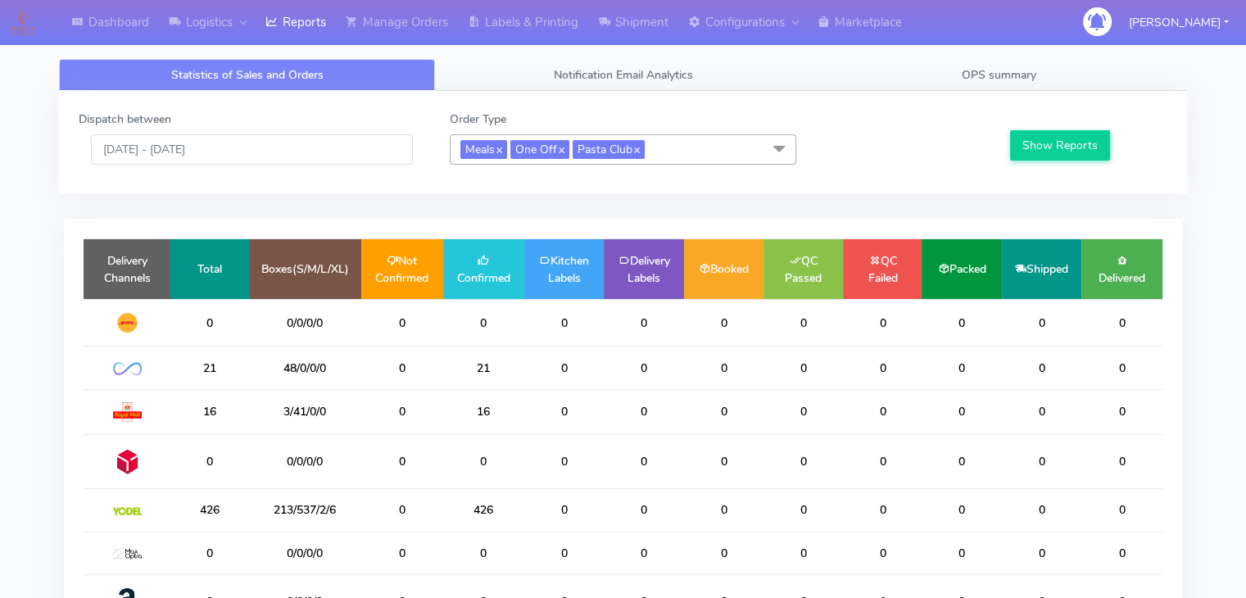
click at [170, 286] on td "Delivery Channels" at bounding box center [127, 269] width 87 height 60
click at [1034, 152] on button "Show Reports" at bounding box center [1060, 145] width 101 height 30
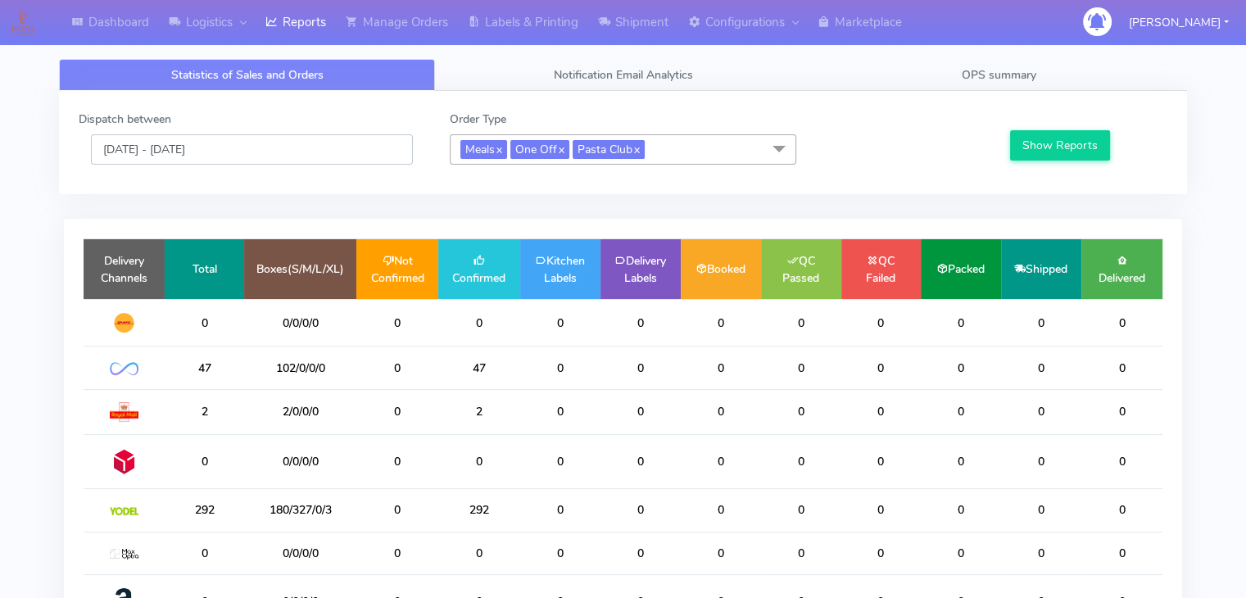
click at [162, 153] on input "11/09/2025 - 11/09/2025" at bounding box center [252, 149] width 322 height 30
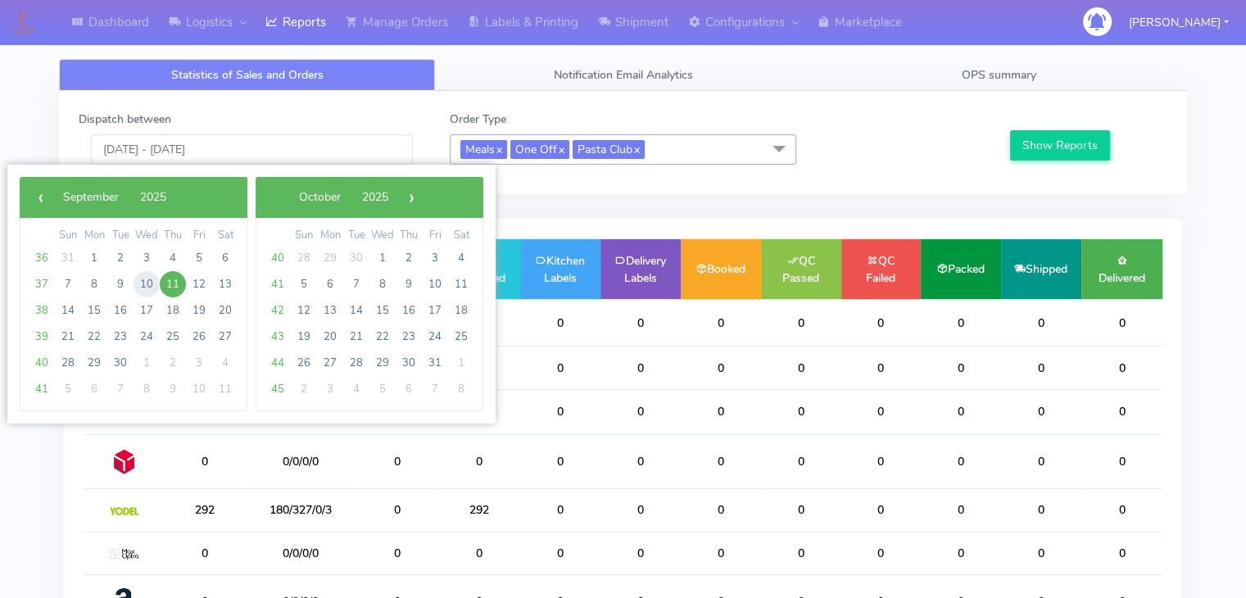
click at [151, 284] on span "10" at bounding box center [147, 284] width 26 height 26
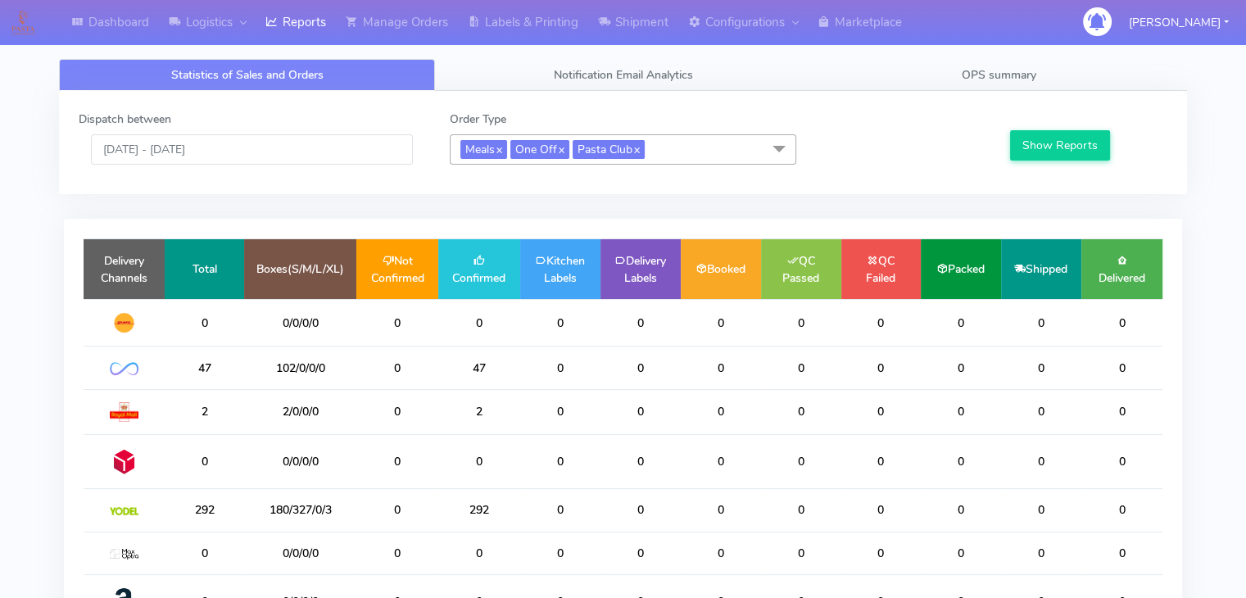
type input "[DATE] - [DATE]"
click at [151, 284] on td "Delivery Channels" at bounding box center [124, 269] width 81 height 60
click at [970, 70] on span "OPS summary" at bounding box center [999, 75] width 75 height 16
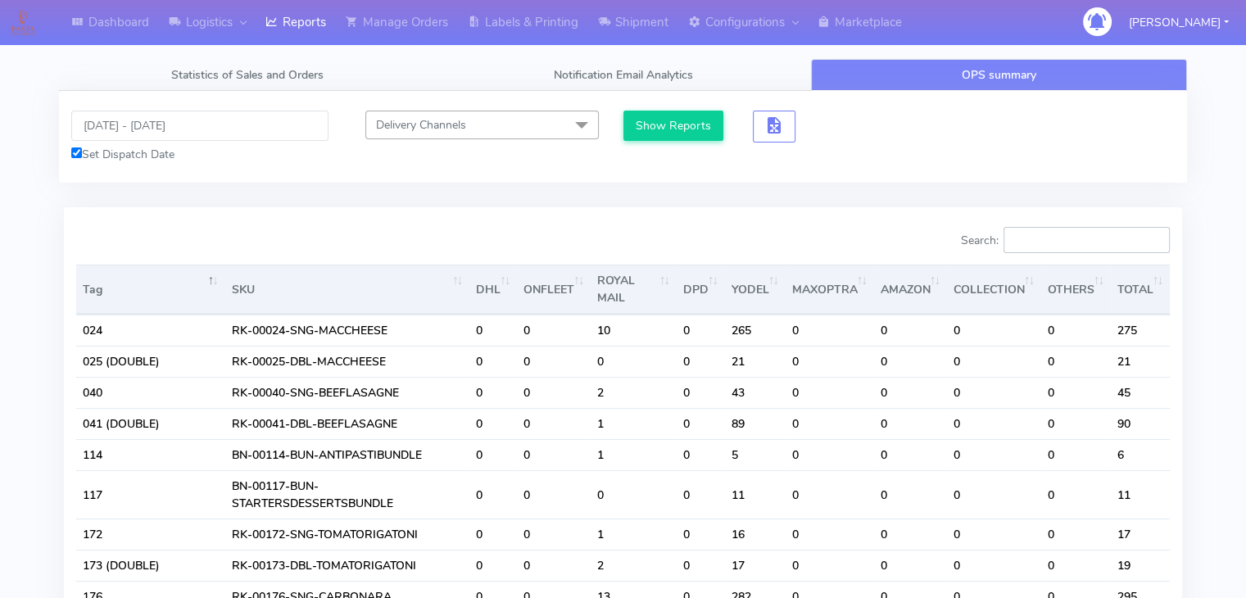
click at [1052, 237] on input "Search:" at bounding box center [1087, 240] width 166 height 26
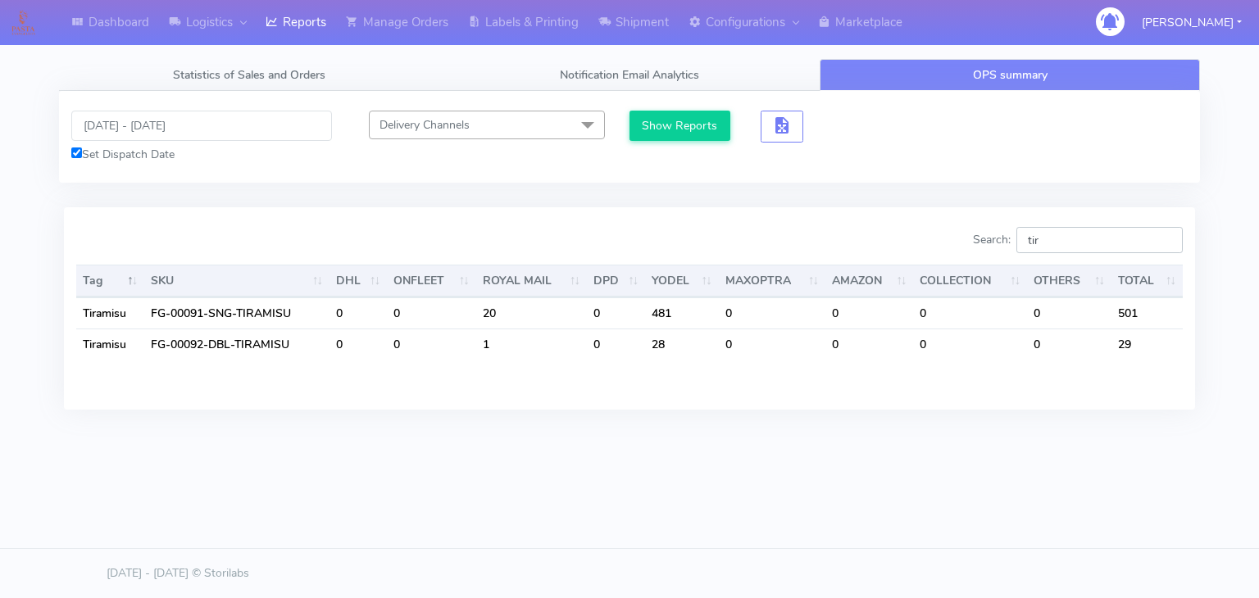
type input "tir"
click at [229, 139] on input "[DATE] - [DATE]" at bounding box center [201, 126] width 261 height 30
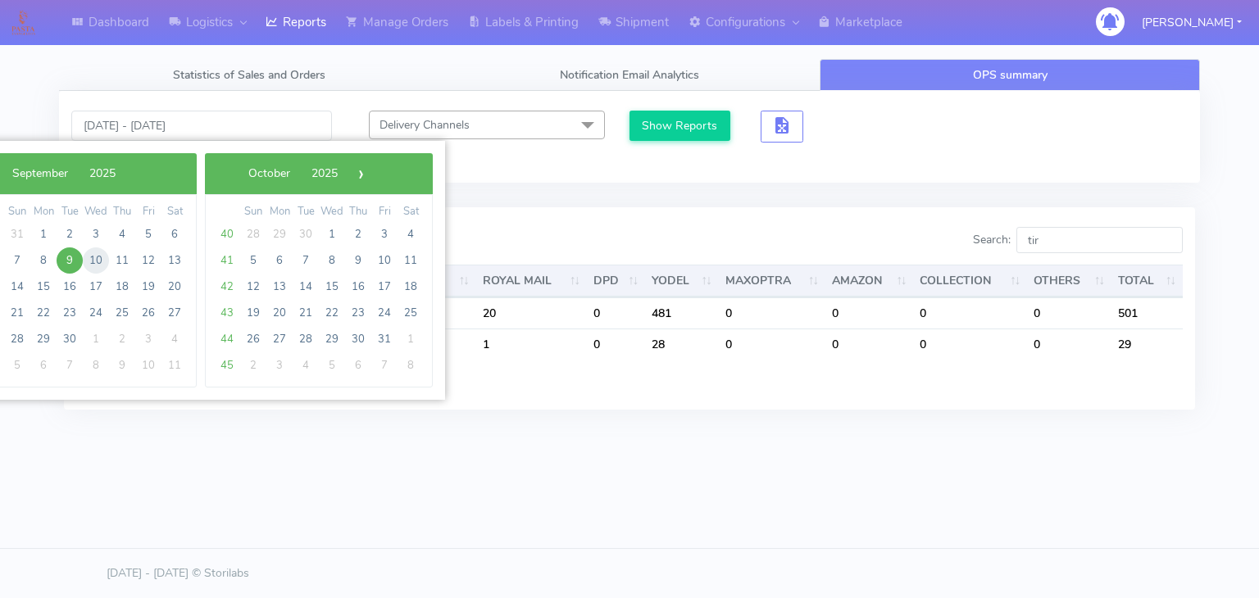
click at [92, 257] on span "10" at bounding box center [96, 260] width 26 height 26
click at [142, 258] on span "12" at bounding box center [148, 260] width 26 height 26
type input "10/09/2025 - 12/09/2025"
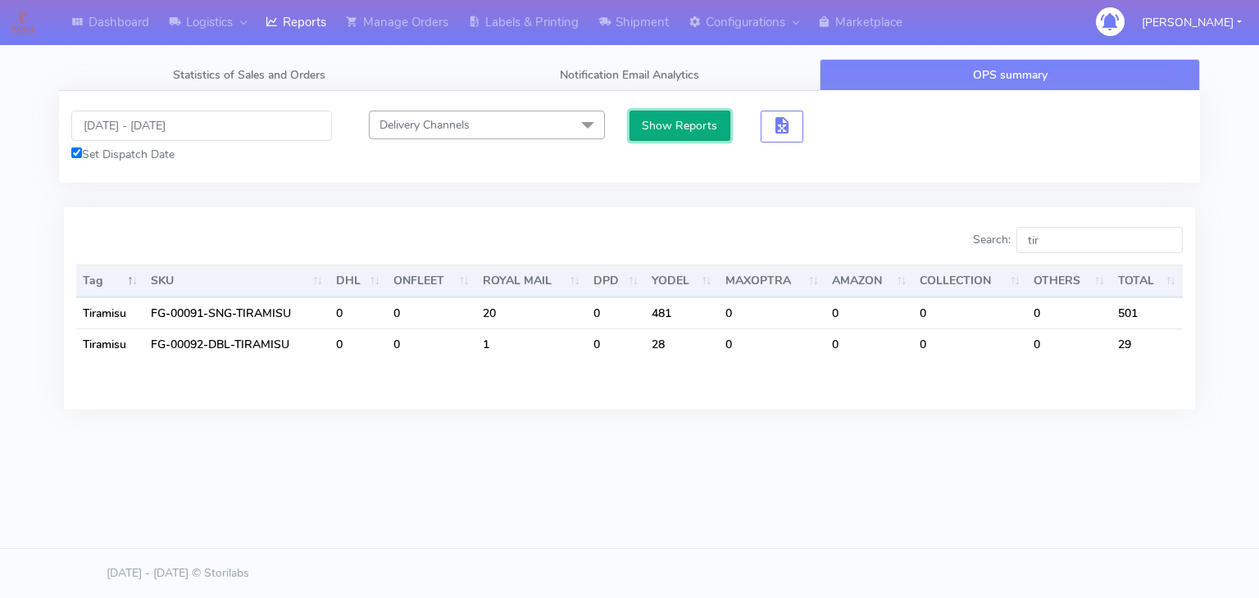
click at [651, 122] on button "Show Reports" at bounding box center [679, 126] width 101 height 30
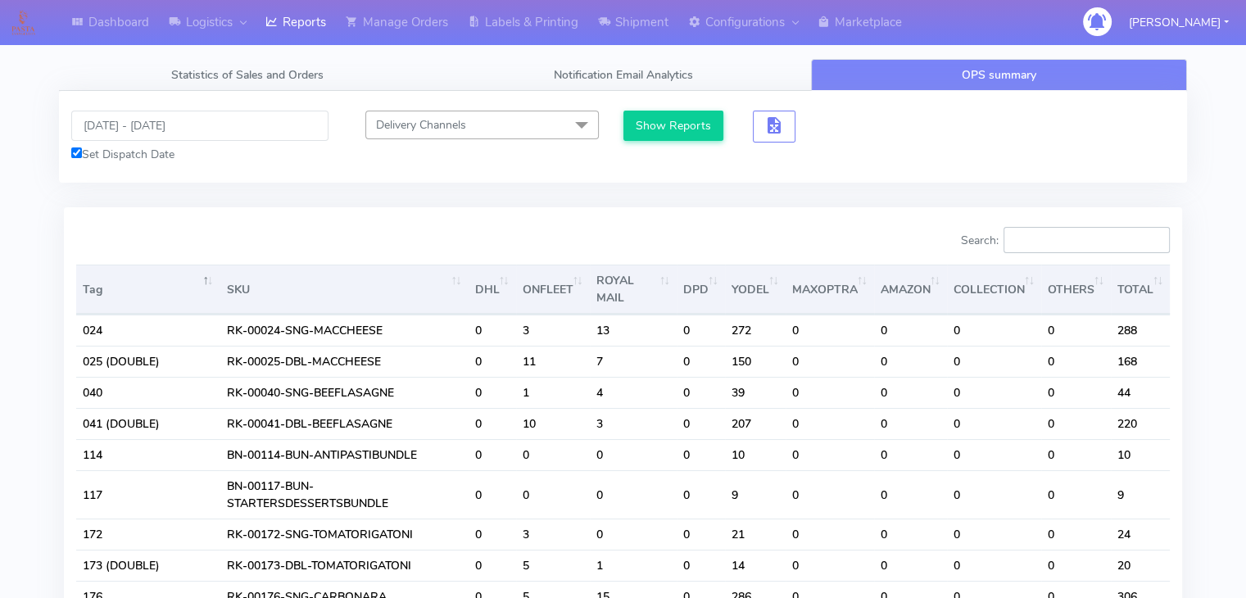
click at [1092, 234] on input "Search:" at bounding box center [1087, 240] width 166 height 26
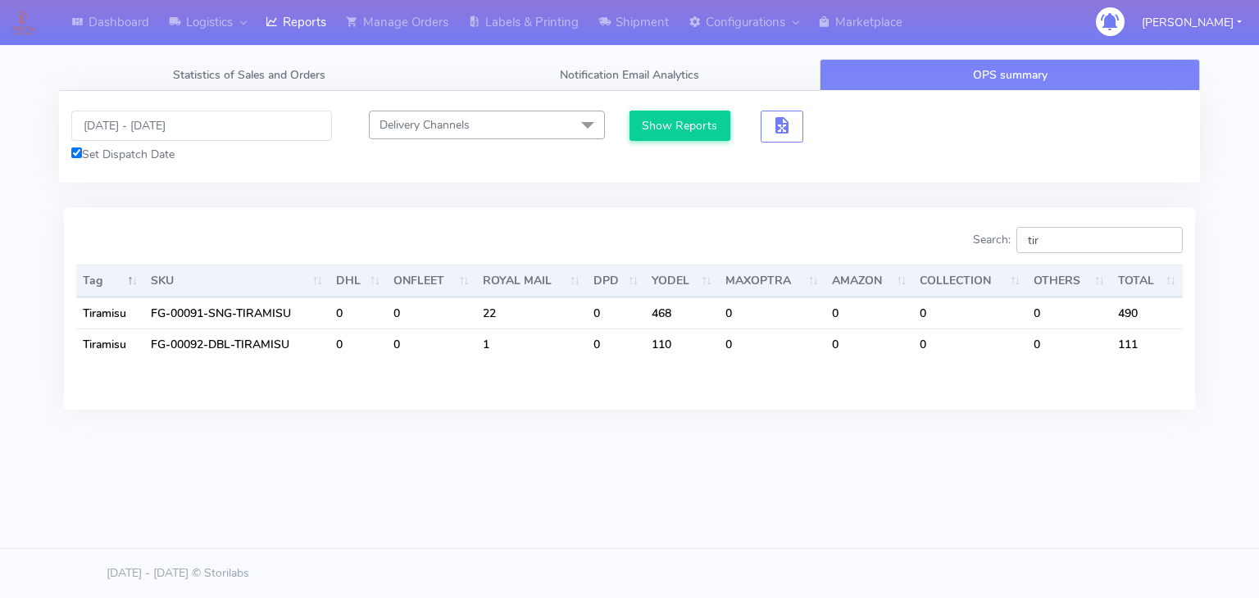
type input "tir"
click at [338, 199] on tab "10/09/2025 - 12/09/2025 Set Dispatch Date Delivery Channels Select All DHL OnFl…" at bounding box center [629, 260] width 1141 height 338
click at [240, 124] on input "10/09/2025 - 12/09/2025" at bounding box center [201, 126] width 261 height 30
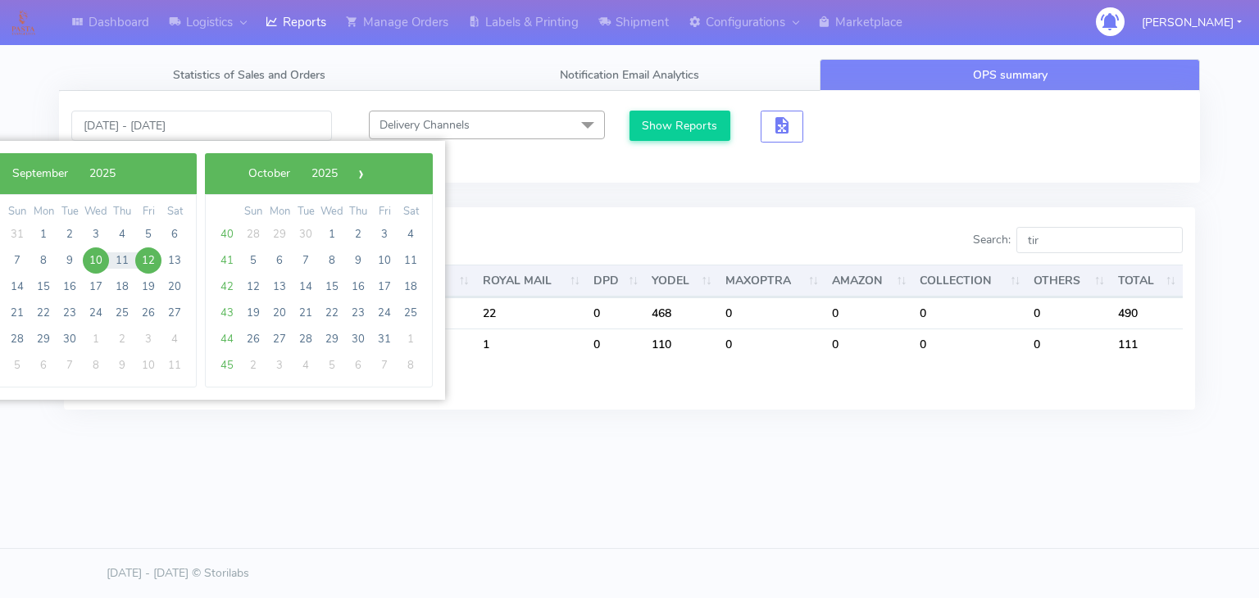
click at [93, 263] on span "10" at bounding box center [96, 260] width 26 height 26
click at [61, 262] on span "9" at bounding box center [70, 260] width 26 height 26
type input "[DATE] - [DATE]"
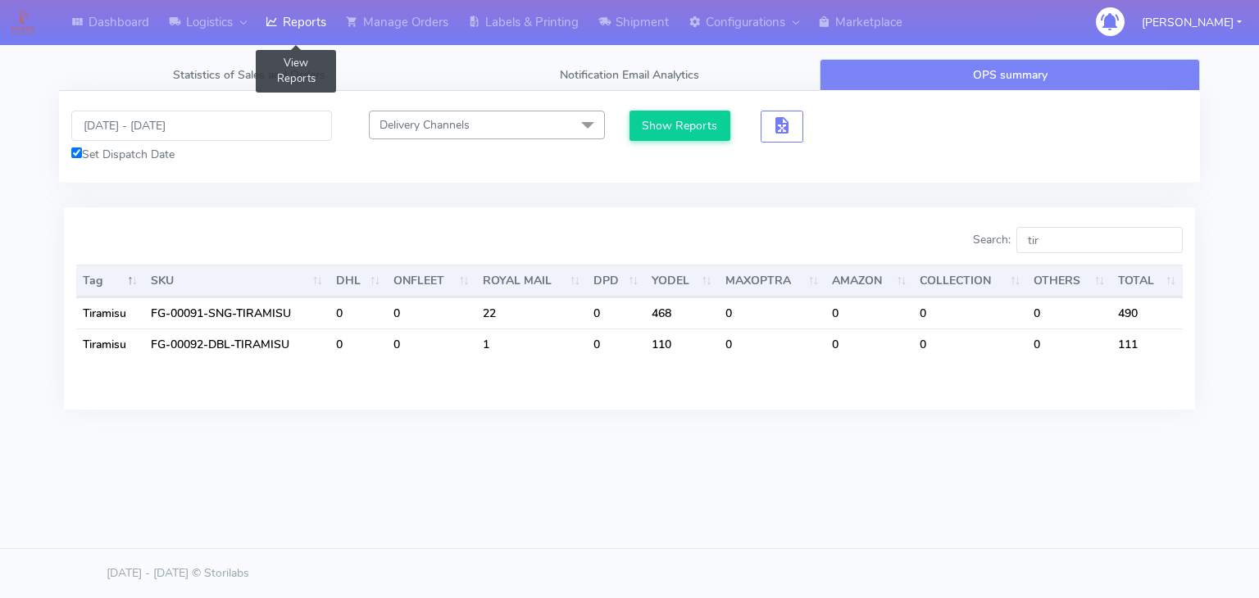
click at [299, 25] on link "Reports" at bounding box center [296, 22] width 80 height 45
click at [200, 22] on link "Logistics" at bounding box center [207, 22] width 97 height 45
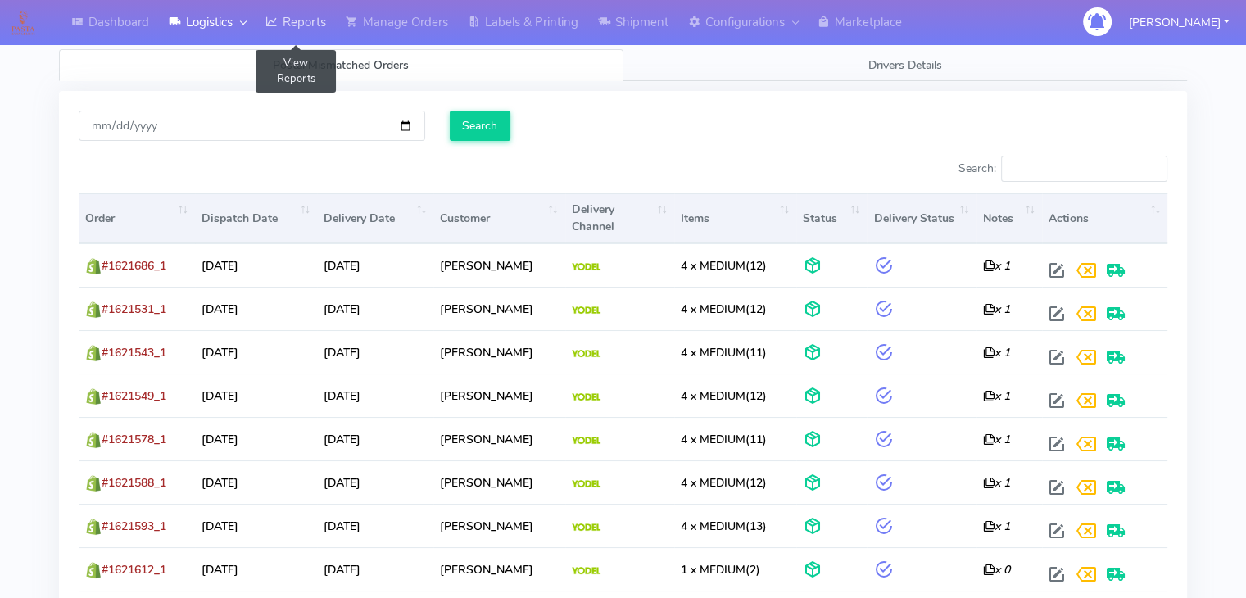
click at [278, 29] on icon at bounding box center [272, 22] width 12 height 16
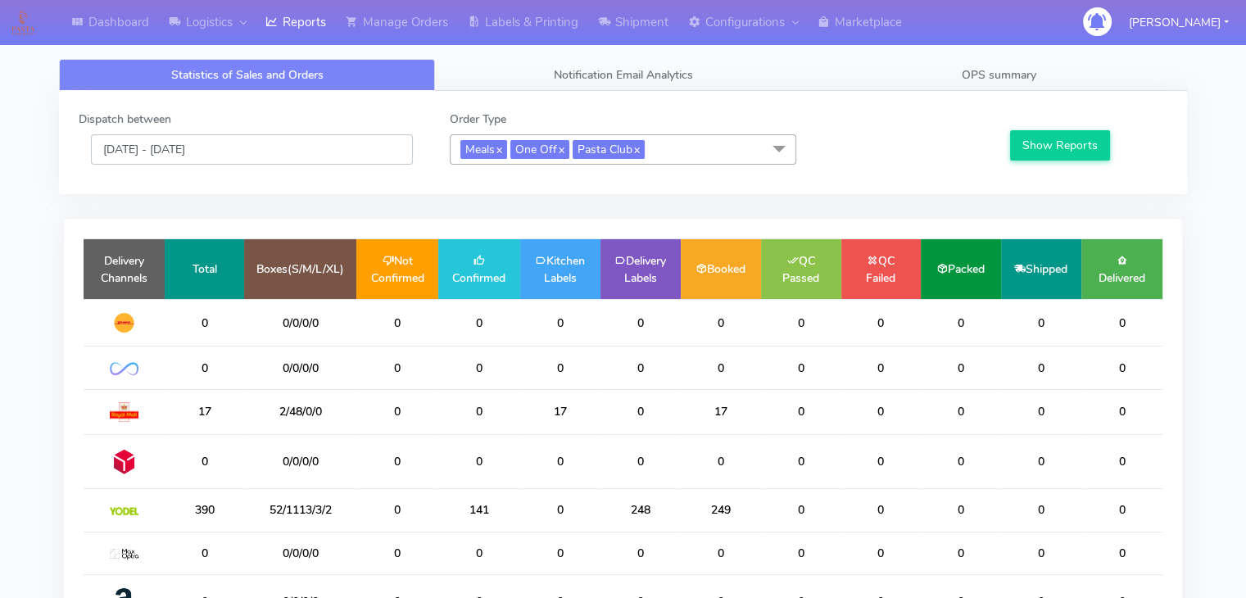
click at [236, 156] on input "[DATE] - [DATE]" at bounding box center [252, 149] width 322 height 30
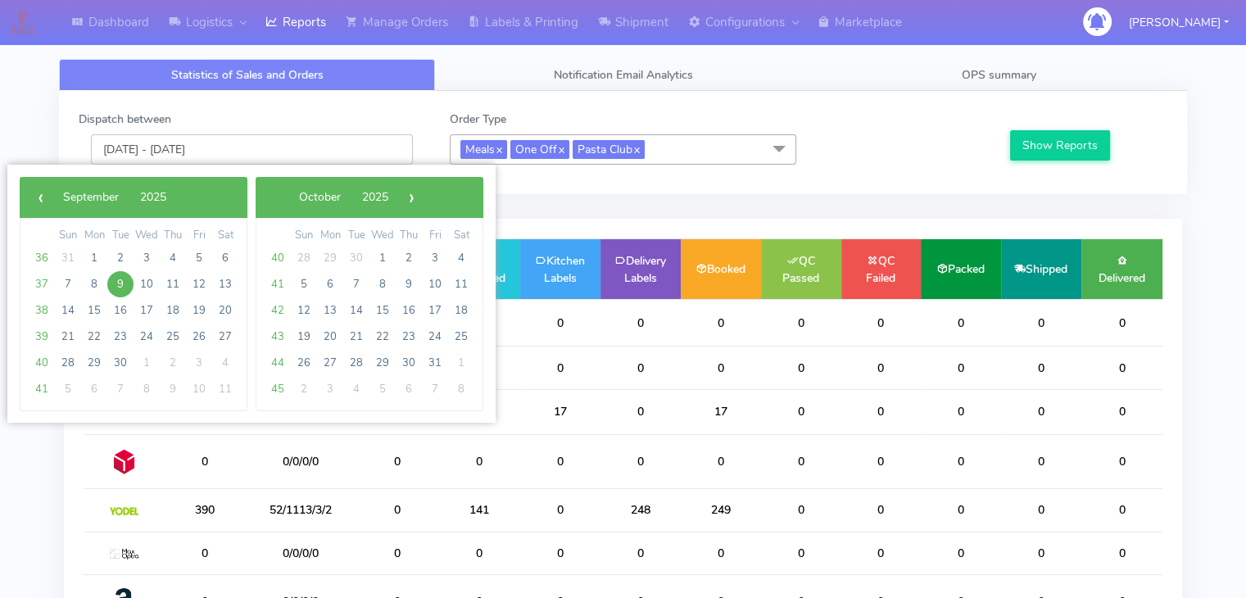
click at [236, 156] on input "[DATE] - [DATE]" at bounding box center [252, 149] width 322 height 30
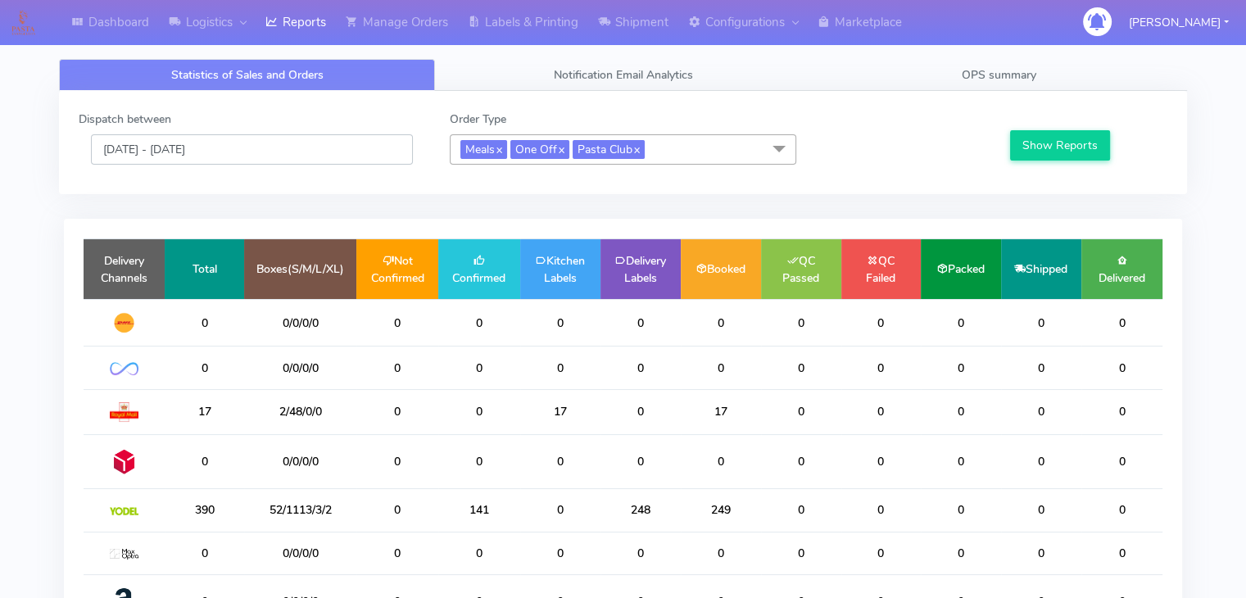
click at [271, 151] on input "[DATE] - [DATE]" at bounding box center [252, 149] width 322 height 30
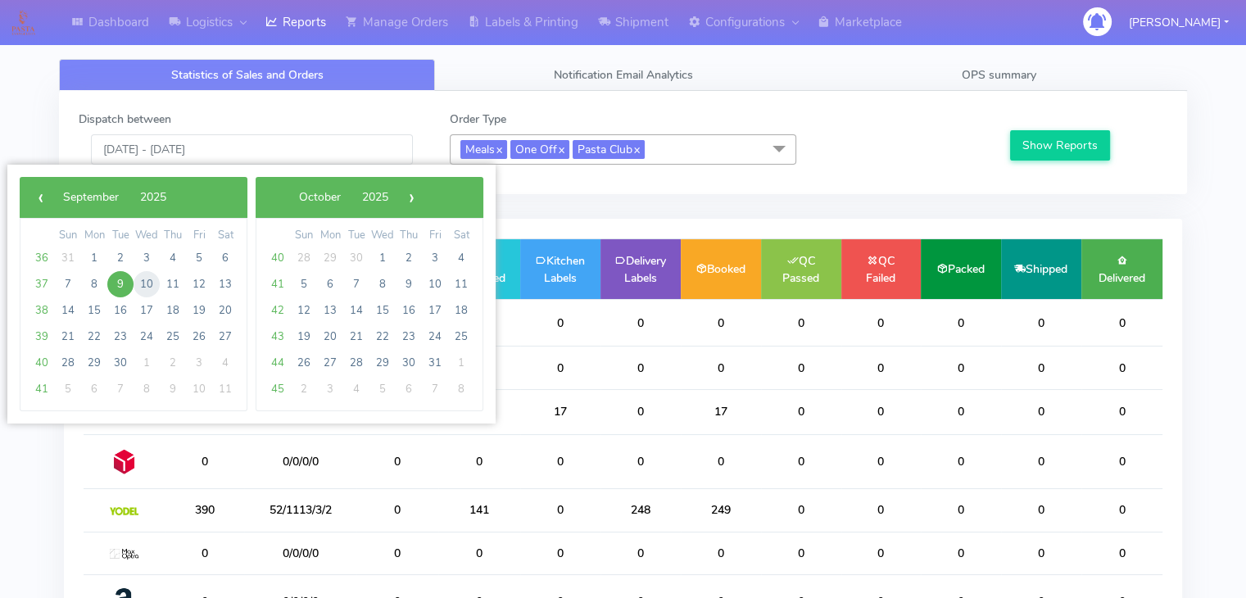
click at [148, 284] on span "10" at bounding box center [147, 284] width 26 height 26
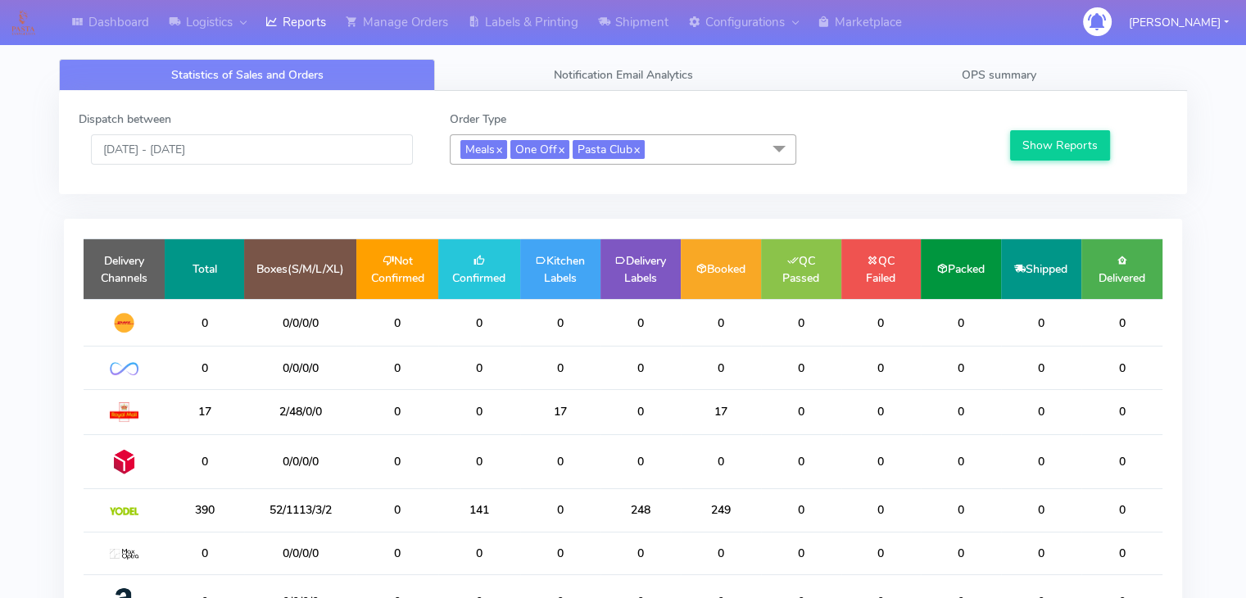
click at [148, 284] on td "Delivery Channels" at bounding box center [124, 269] width 81 height 60
click at [1036, 148] on button "Show Reports" at bounding box center [1060, 145] width 101 height 30
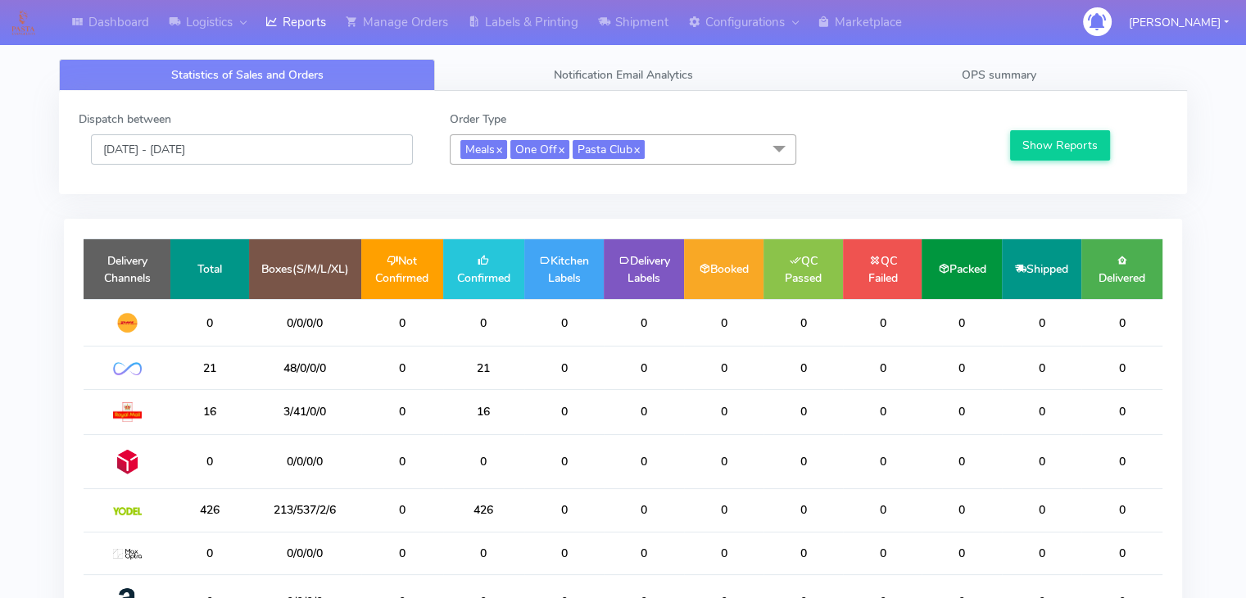
click at [274, 151] on input "[DATE] - [DATE]" at bounding box center [252, 149] width 322 height 30
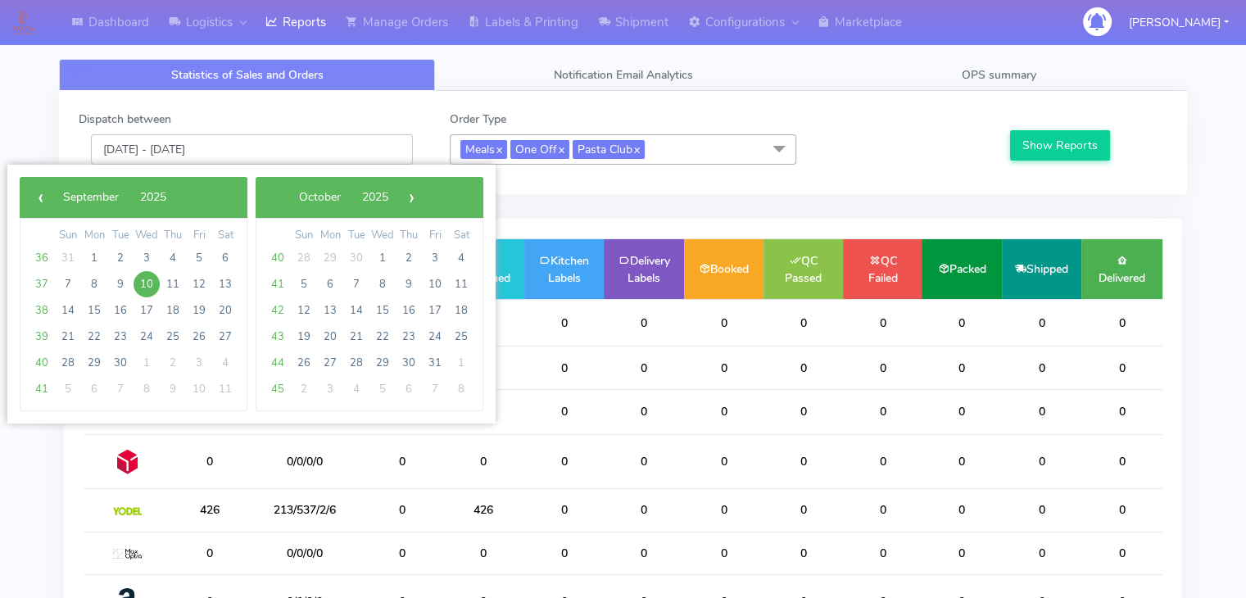
click at [274, 151] on input "[DATE] - [DATE]" at bounding box center [252, 149] width 322 height 30
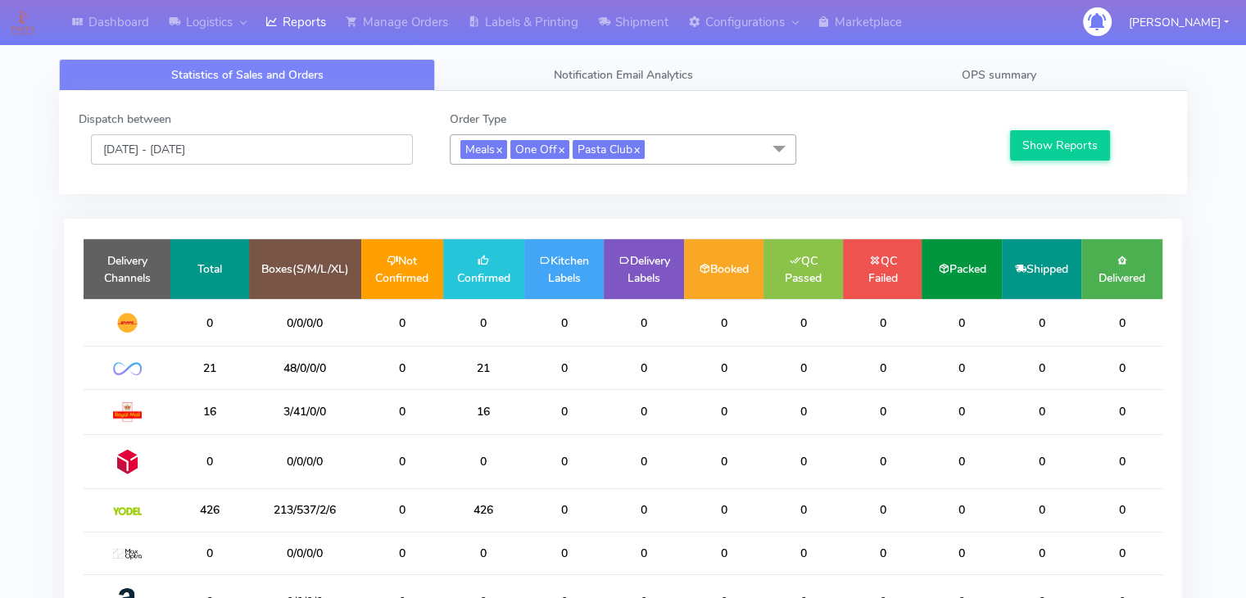
click at [274, 151] on input "[DATE] - [DATE]" at bounding box center [252, 149] width 322 height 30
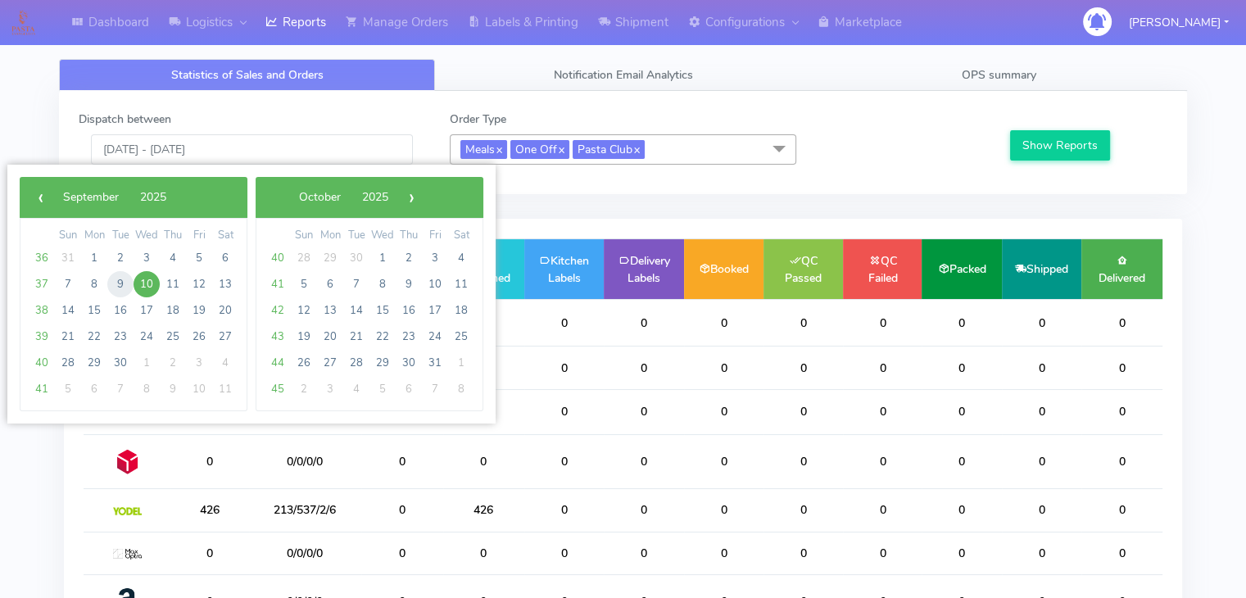
click at [125, 289] on span "9" at bounding box center [120, 284] width 26 height 26
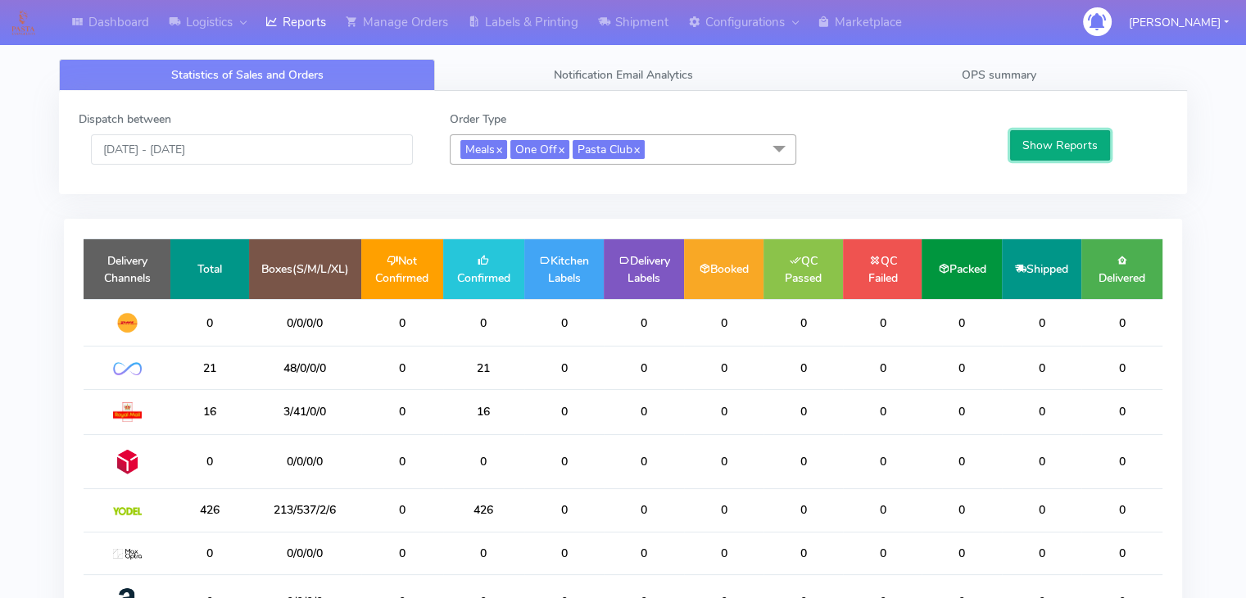
click at [1046, 148] on button "Show Reports" at bounding box center [1060, 145] width 101 height 30
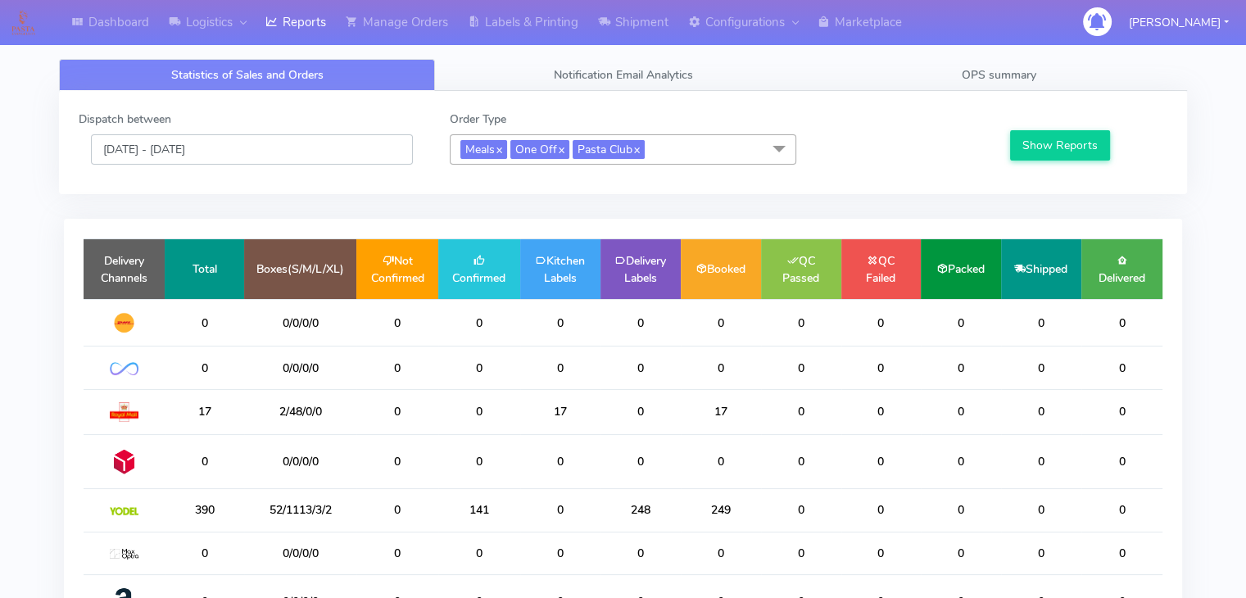
click at [216, 154] on input "[DATE] - [DATE]" at bounding box center [252, 149] width 322 height 30
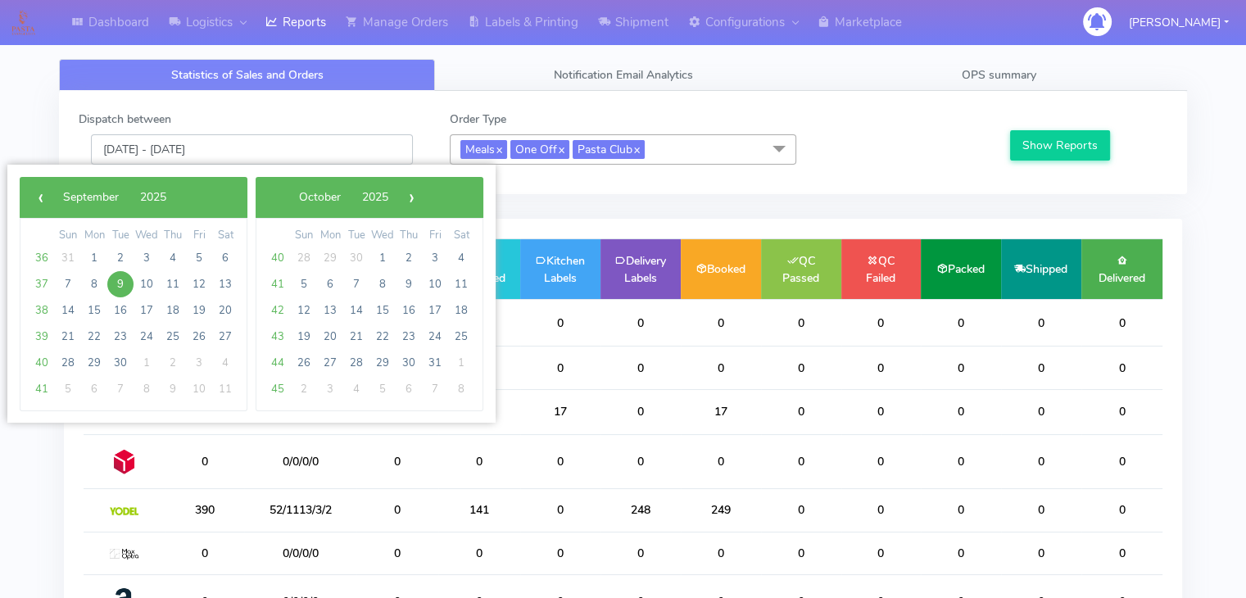
click at [216, 154] on input "[DATE] - [DATE]" at bounding box center [252, 149] width 322 height 30
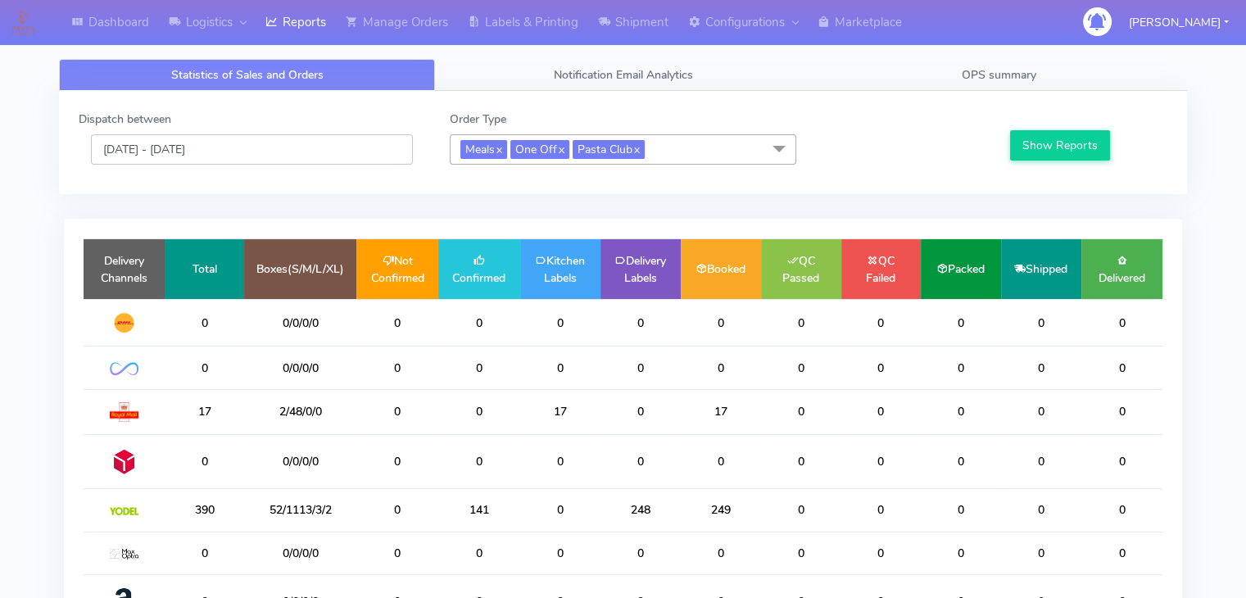
click at [187, 137] on input "[DATE] - [DATE]" at bounding box center [252, 149] width 322 height 30
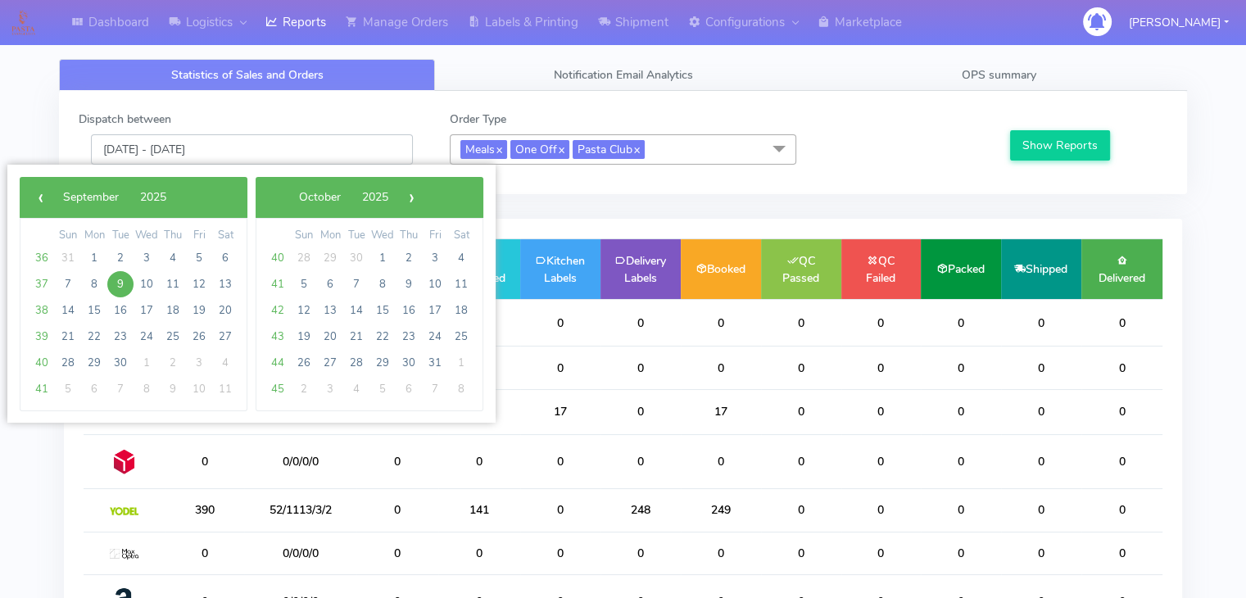
click at [187, 137] on input "[DATE] - [DATE]" at bounding box center [252, 149] width 322 height 30
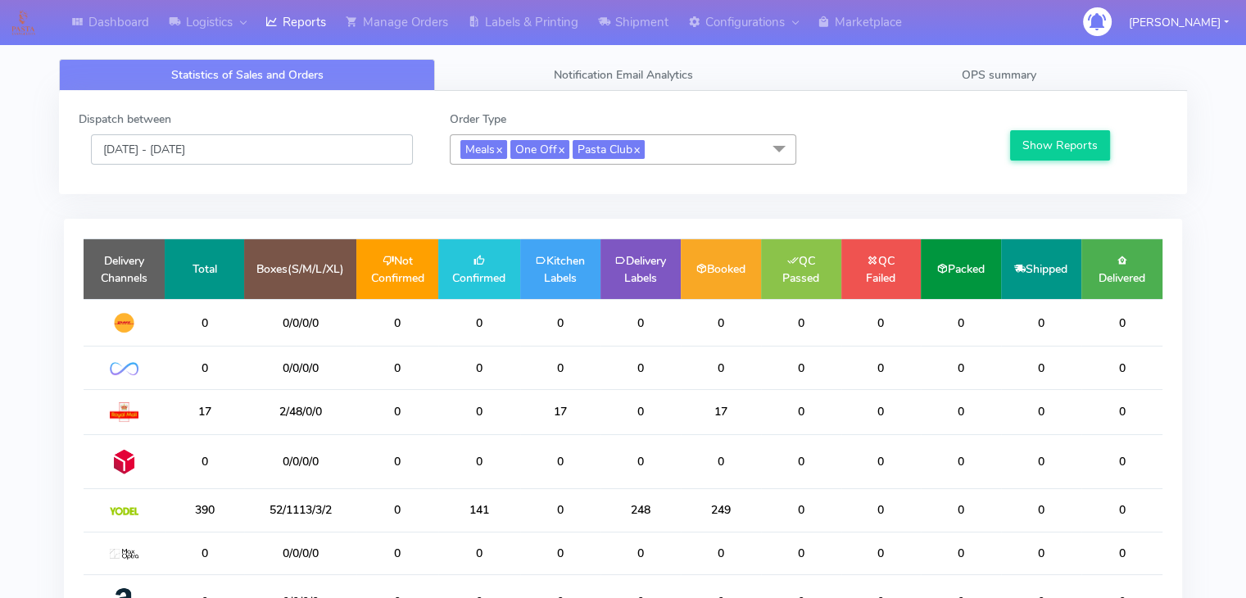
click at [187, 149] on input "[DATE] - [DATE]" at bounding box center [252, 149] width 322 height 30
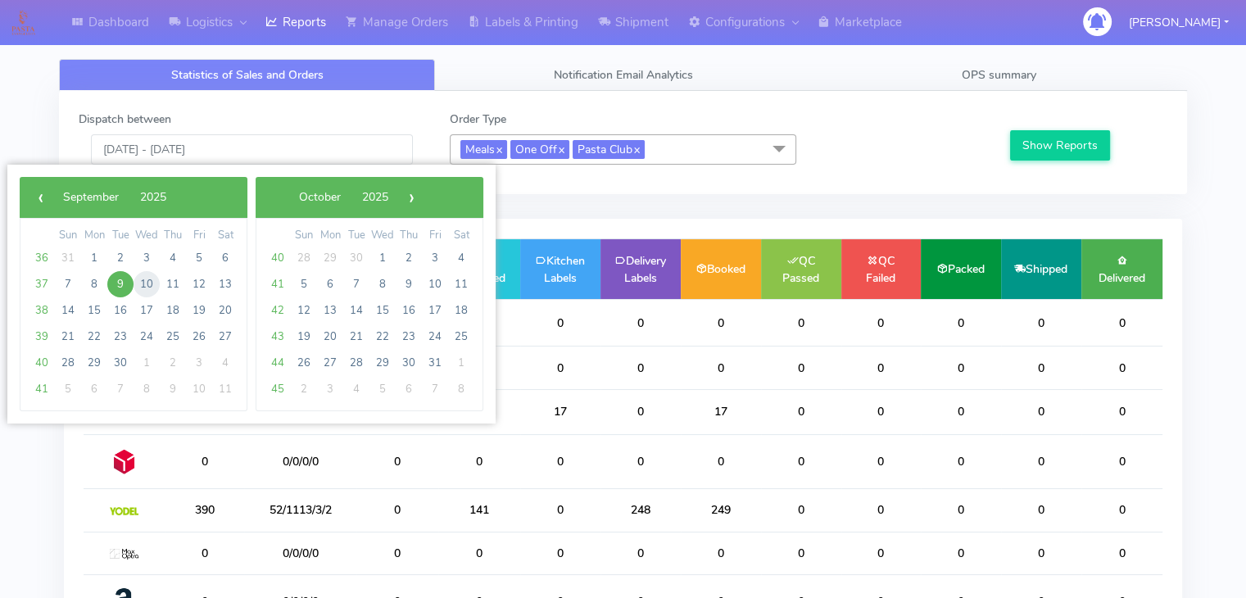
click at [138, 283] on span "10" at bounding box center [147, 284] width 26 height 26
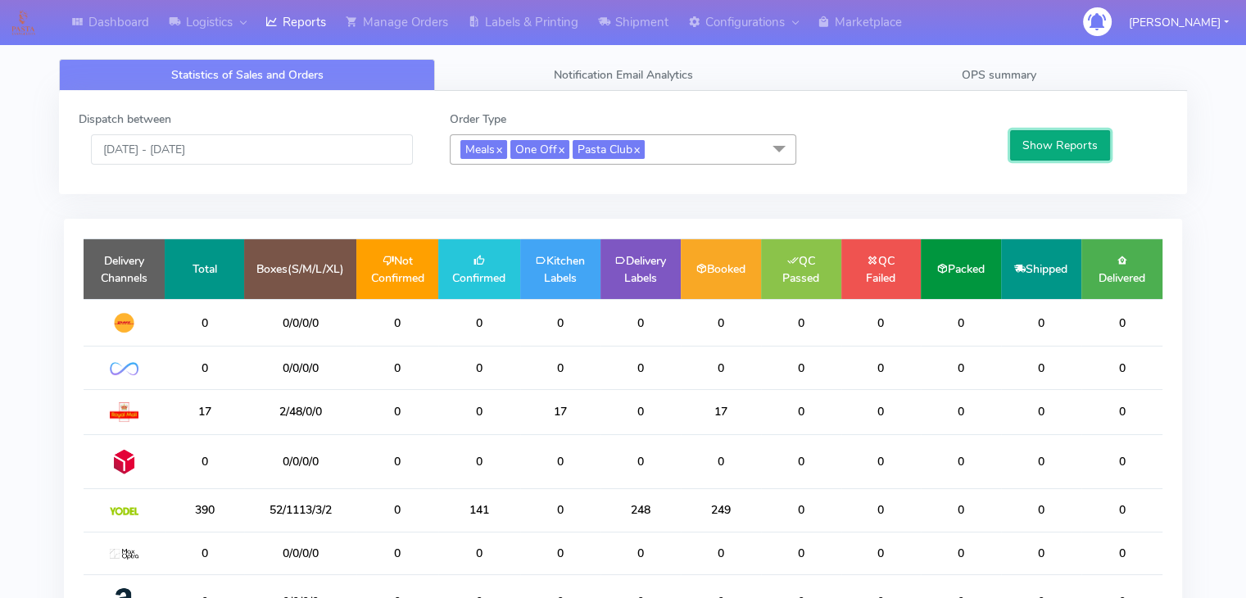
click at [1049, 148] on button "Show Reports" at bounding box center [1060, 145] width 101 height 30
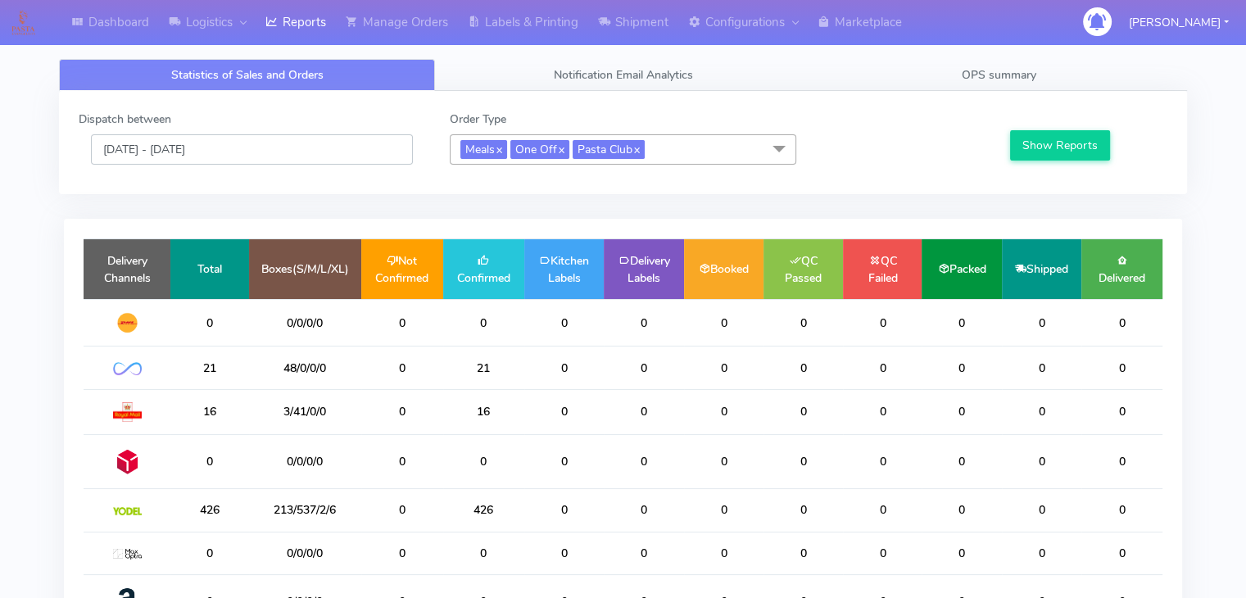
click at [292, 145] on input "[DATE] - [DATE]" at bounding box center [252, 149] width 322 height 30
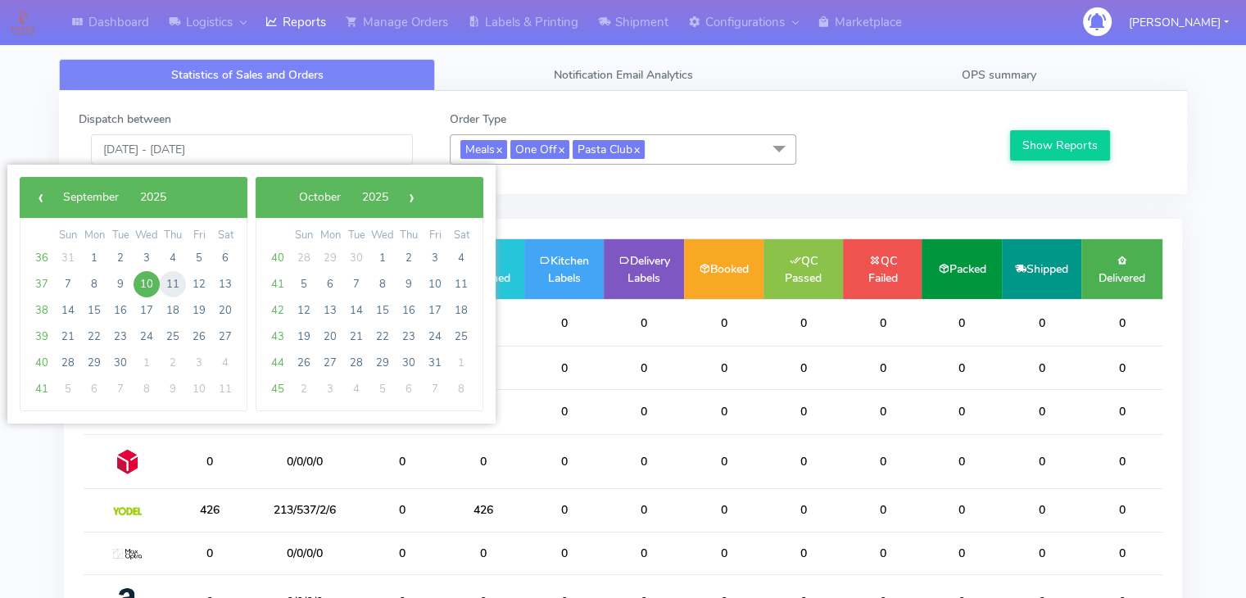
click at [168, 286] on span "11" at bounding box center [173, 284] width 26 height 26
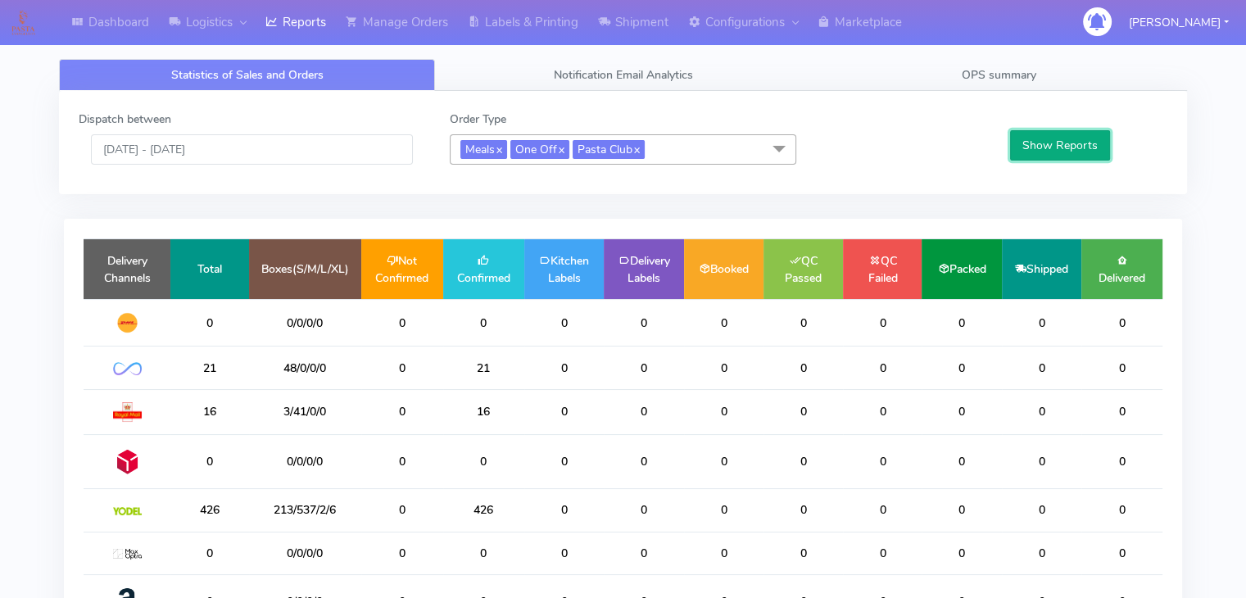
click at [1075, 138] on button "Show Reports" at bounding box center [1060, 145] width 101 height 30
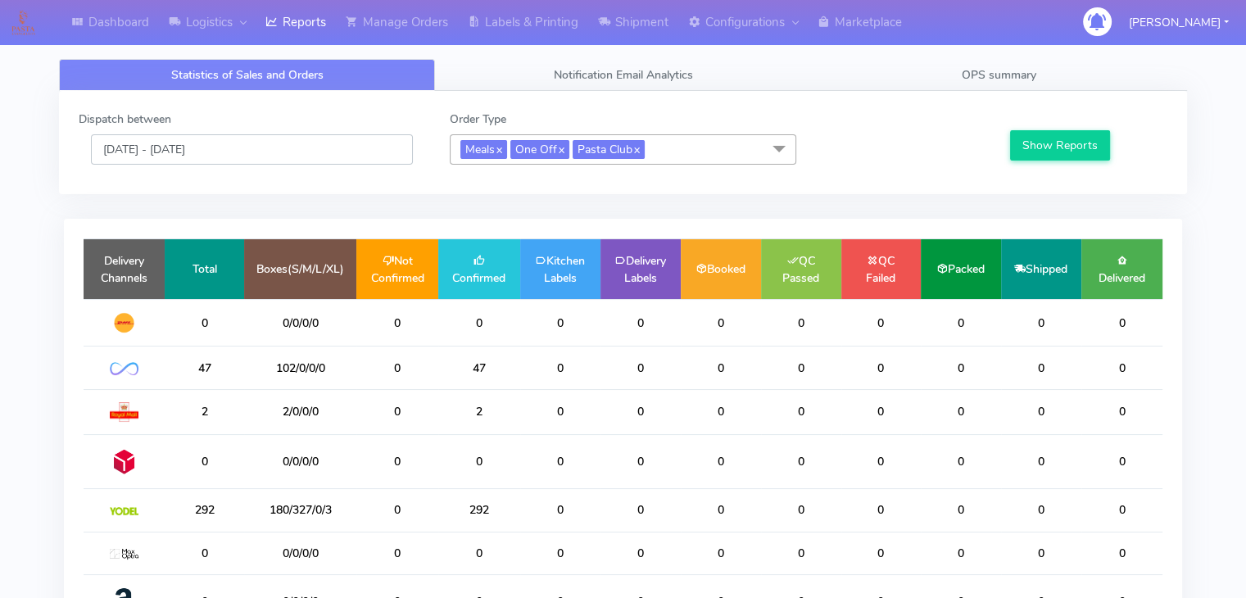
click at [285, 152] on input "11/09/2025 - 11/09/2025" at bounding box center [252, 149] width 322 height 30
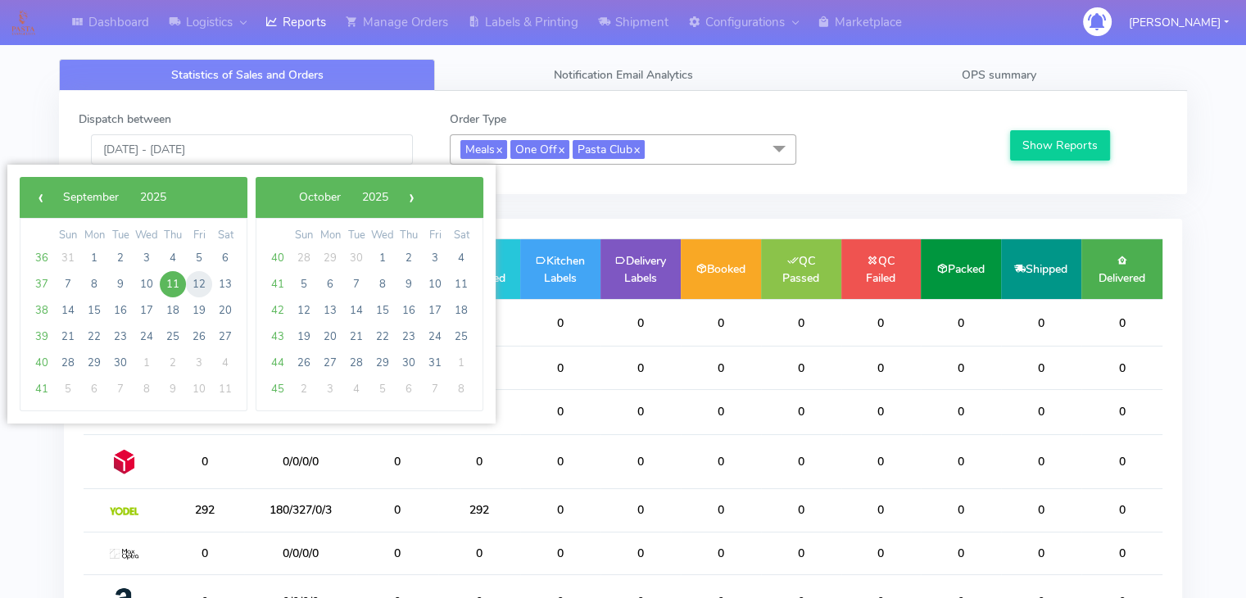
click at [202, 279] on span "12" at bounding box center [199, 284] width 26 height 26
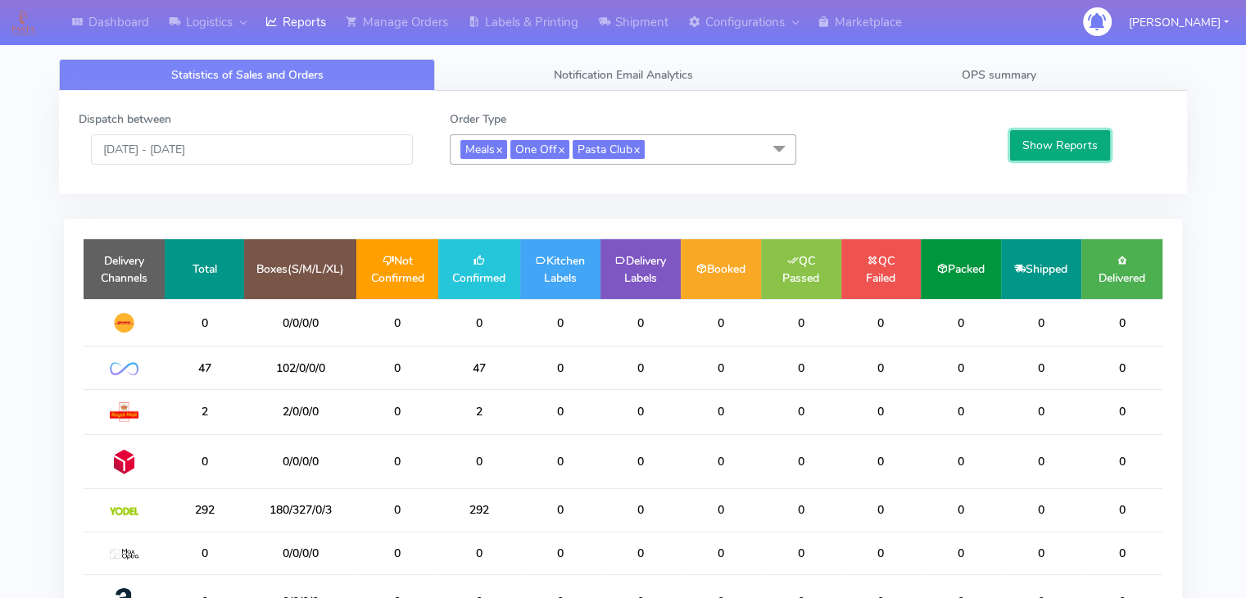
click at [1045, 139] on button "Show Reports" at bounding box center [1060, 145] width 101 height 30
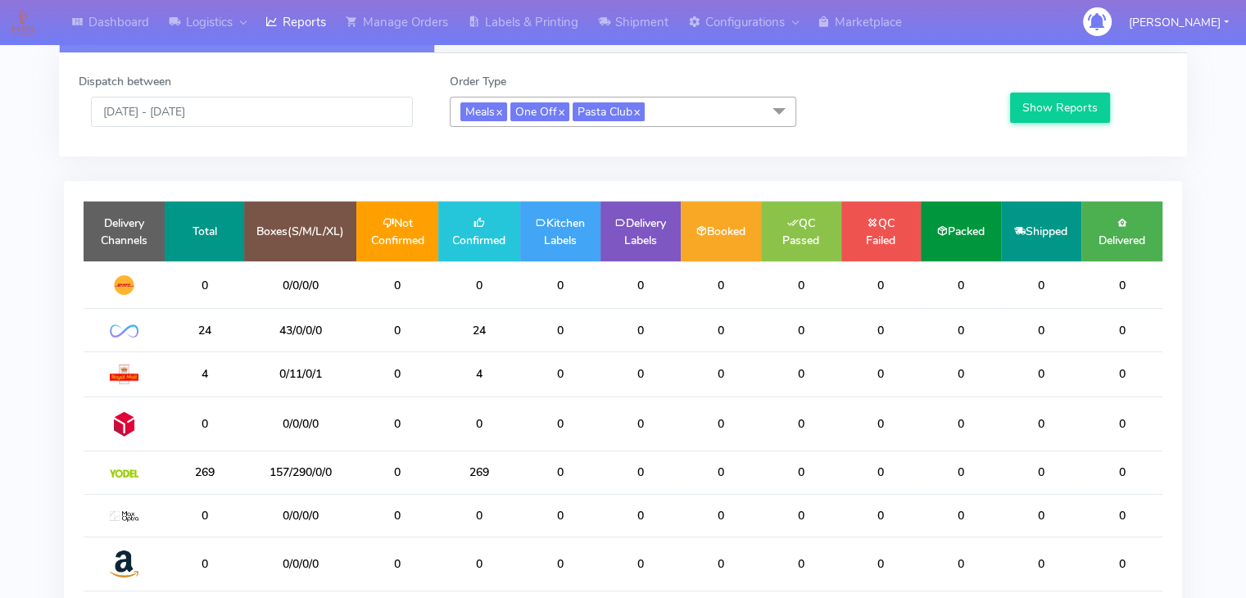
scroll to position [37, 0]
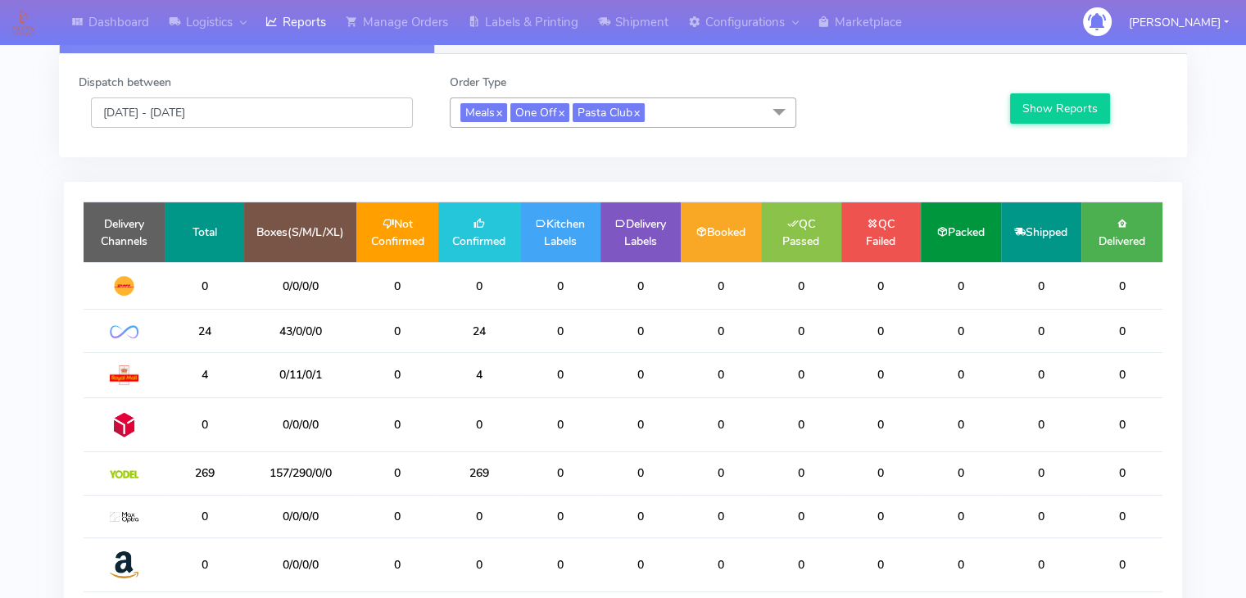
click at [266, 108] on input "12/09/2025 - 12/09/2025" at bounding box center [252, 113] width 322 height 30
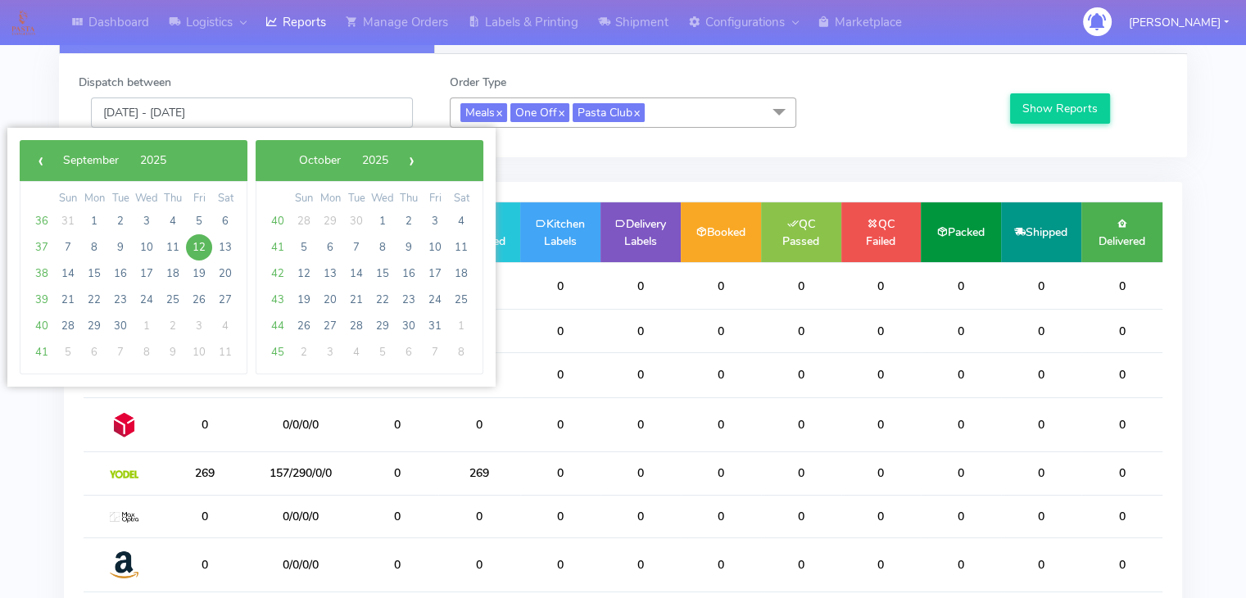
click at [266, 108] on input "12/09/2025 - 12/09/2025" at bounding box center [252, 113] width 322 height 30
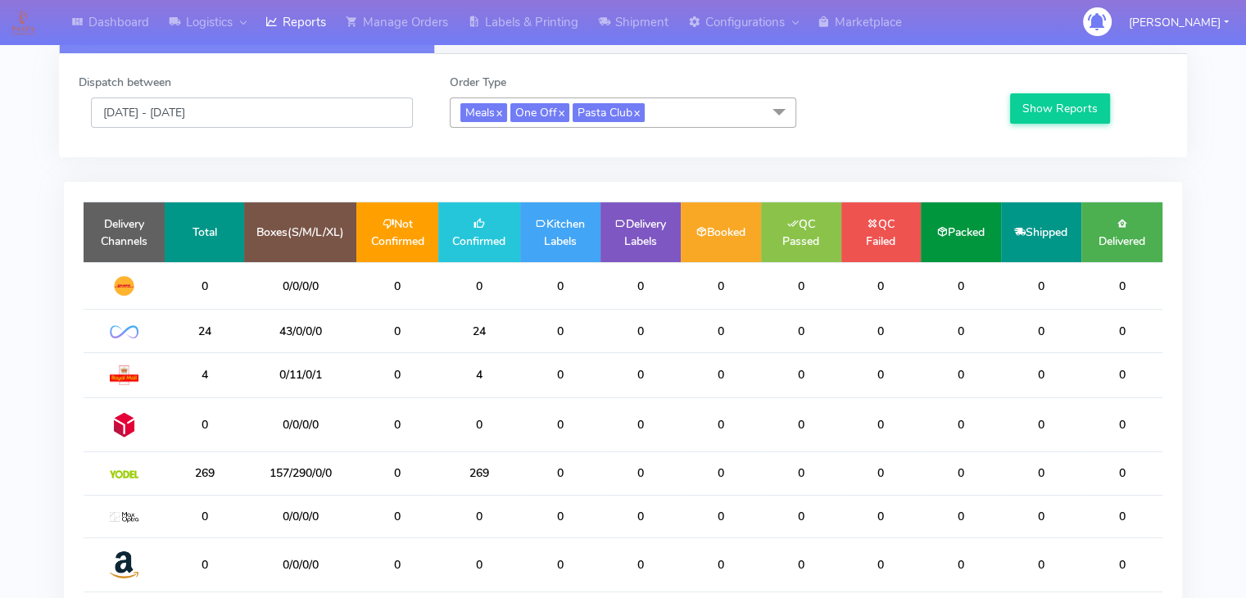
click at [266, 108] on input "12/09/2025 - 12/09/2025" at bounding box center [252, 113] width 322 height 30
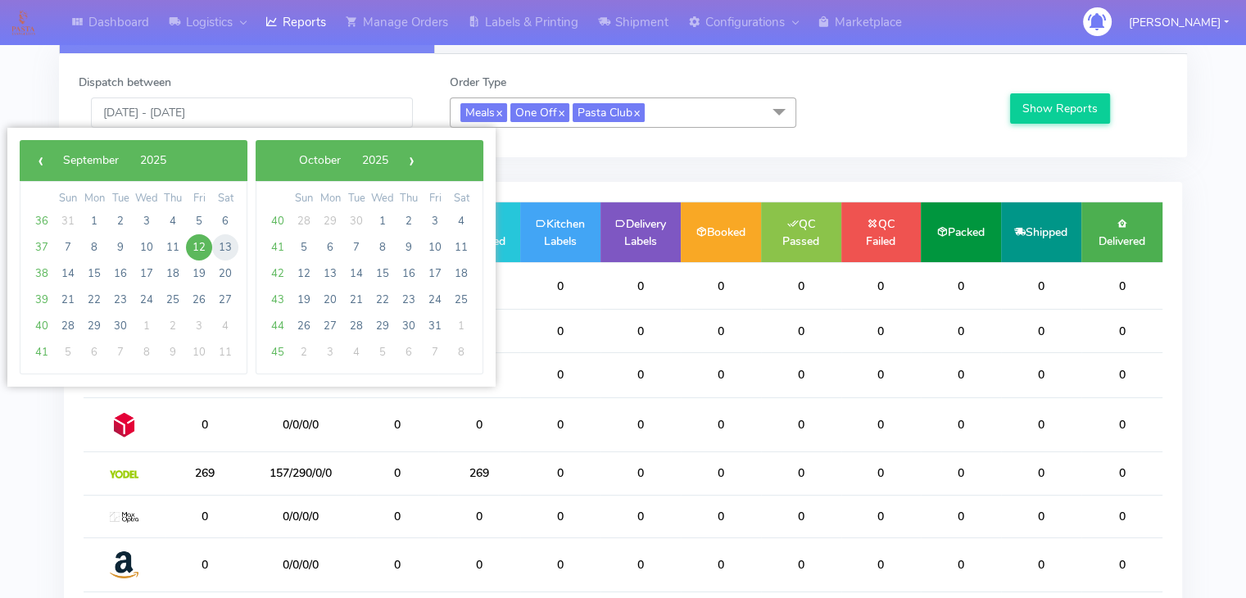
click at [226, 243] on span "13" at bounding box center [225, 247] width 26 height 26
type input "13/09/2025 - 13/09/2025"
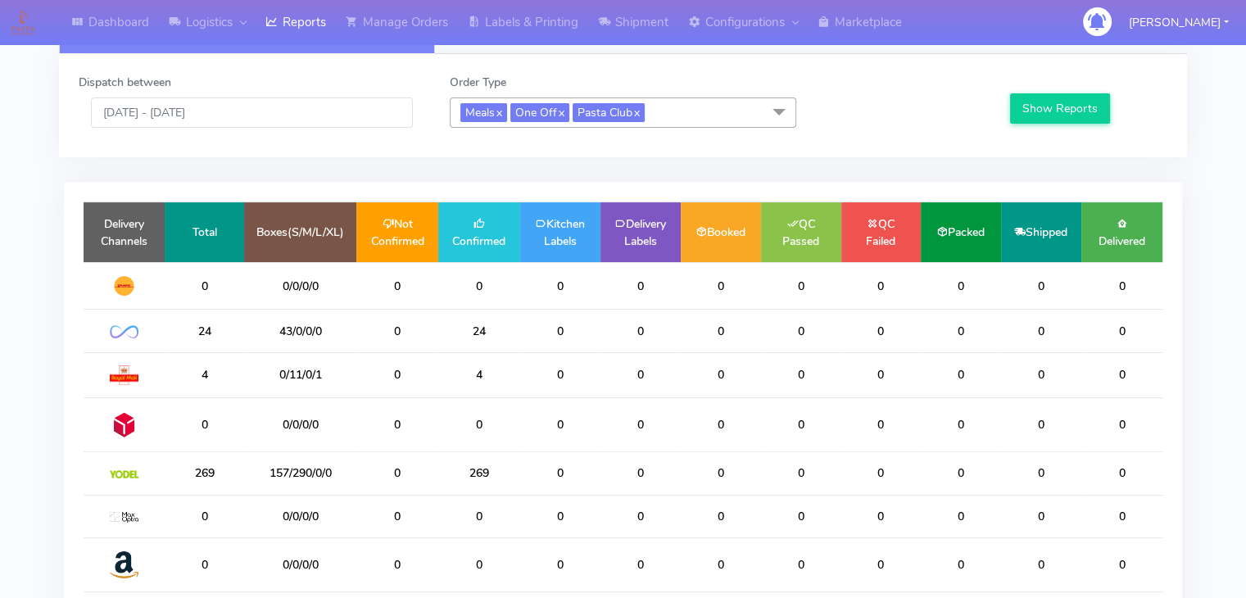
click at [226, 243] on td "Total" at bounding box center [204, 232] width 79 height 60
click at [1042, 105] on button "Show Reports" at bounding box center [1060, 108] width 101 height 30
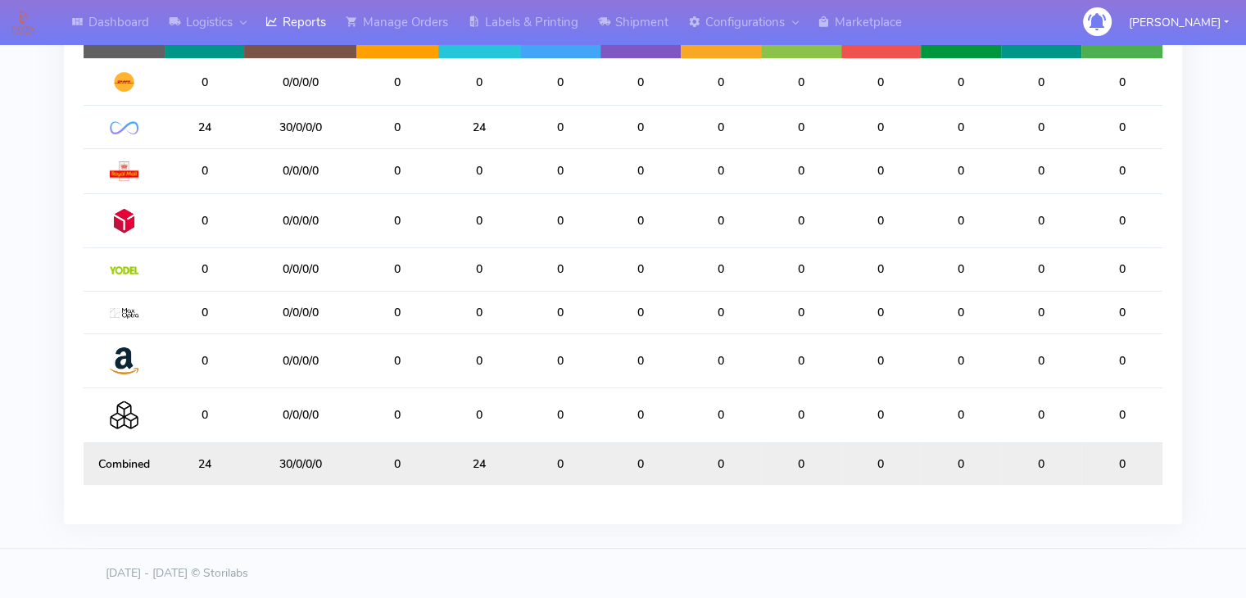
scroll to position [240, 0]
